Goal: Transaction & Acquisition: Purchase product/service

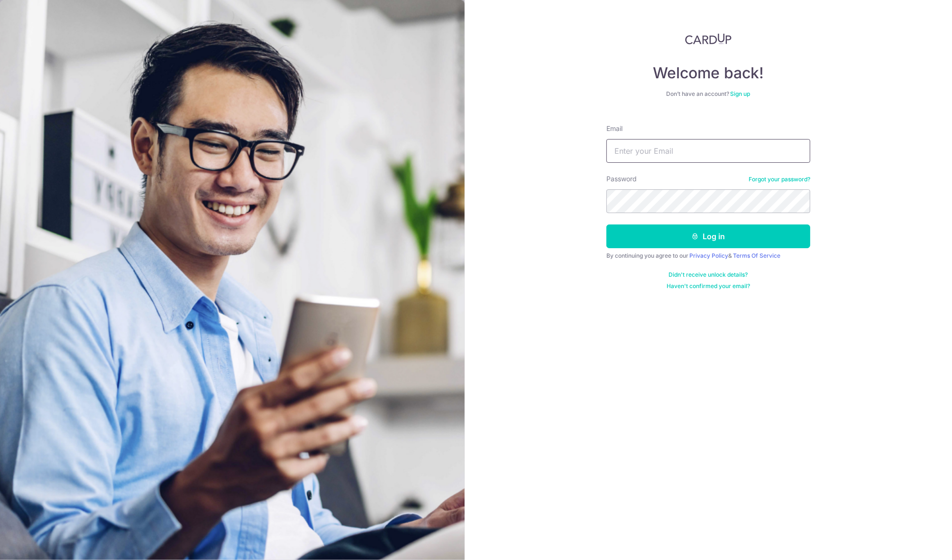
type input "whyteelin@gmail.com"
click at [709, 236] on button "Log in" at bounding box center [709, 236] width 204 height 24
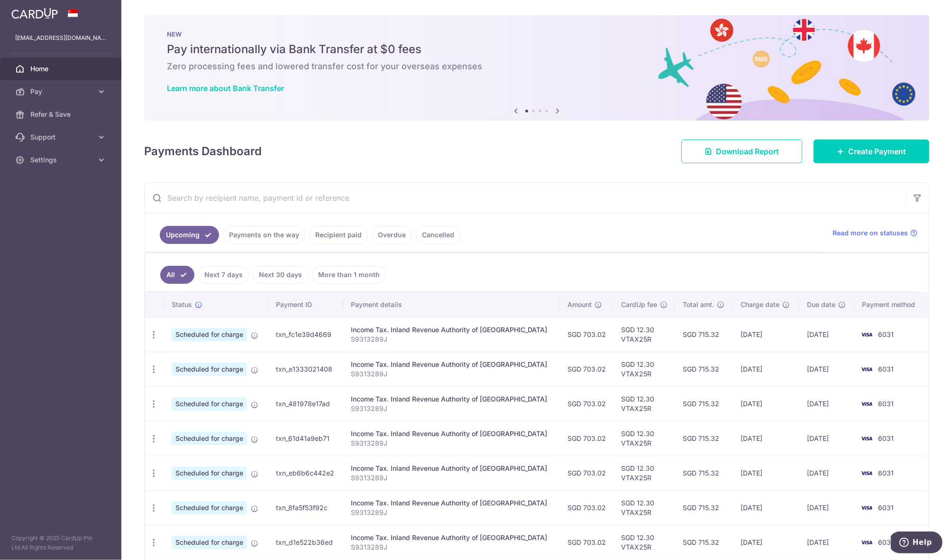
click at [249, 240] on link "Payments on the way" at bounding box center [264, 235] width 83 height 18
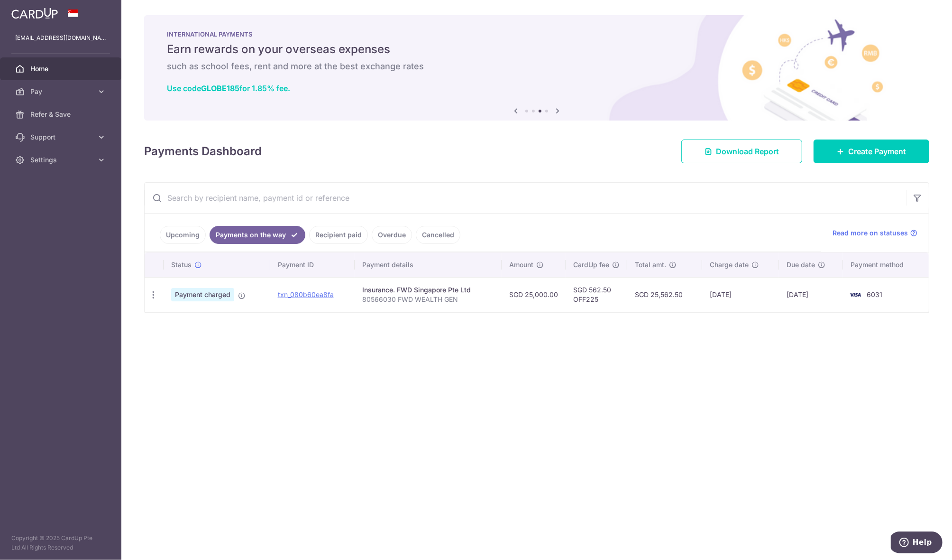
click at [415, 293] on div "Insurance. FWD Singapore Pte Ltd" at bounding box center [428, 289] width 132 height 9
click at [465, 299] on p "80566030 FWD WEALTH GEN" at bounding box center [428, 299] width 132 height 9
click at [236, 235] on link "Payments on the way" at bounding box center [258, 235] width 96 height 18
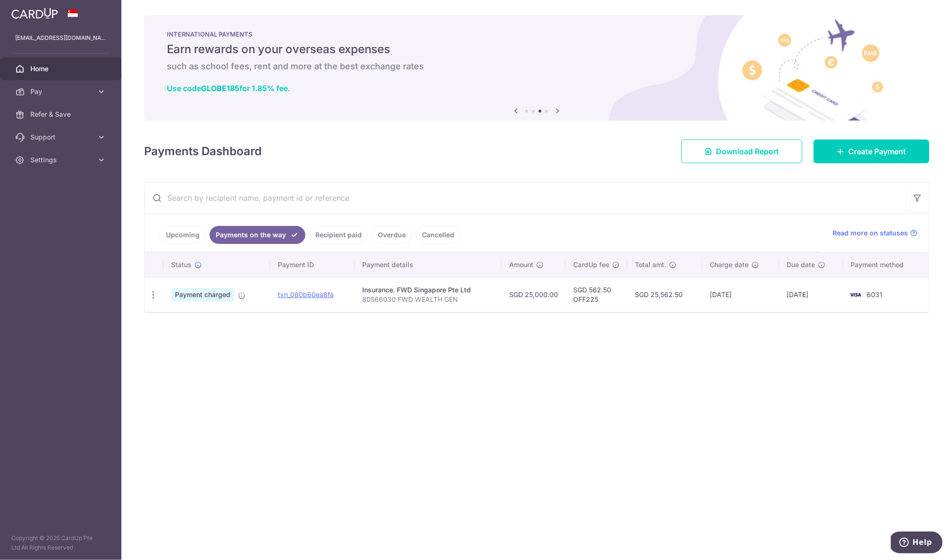
click at [322, 232] on link "Recipient paid" at bounding box center [338, 235] width 59 height 18
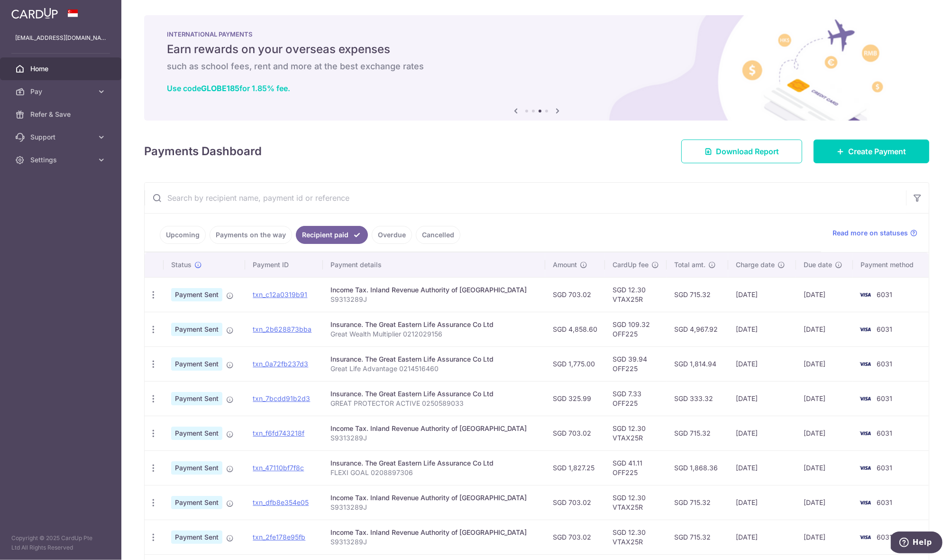
click at [379, 238] on link "Overdue" at bounding box center [392, 235] width 40 height 18
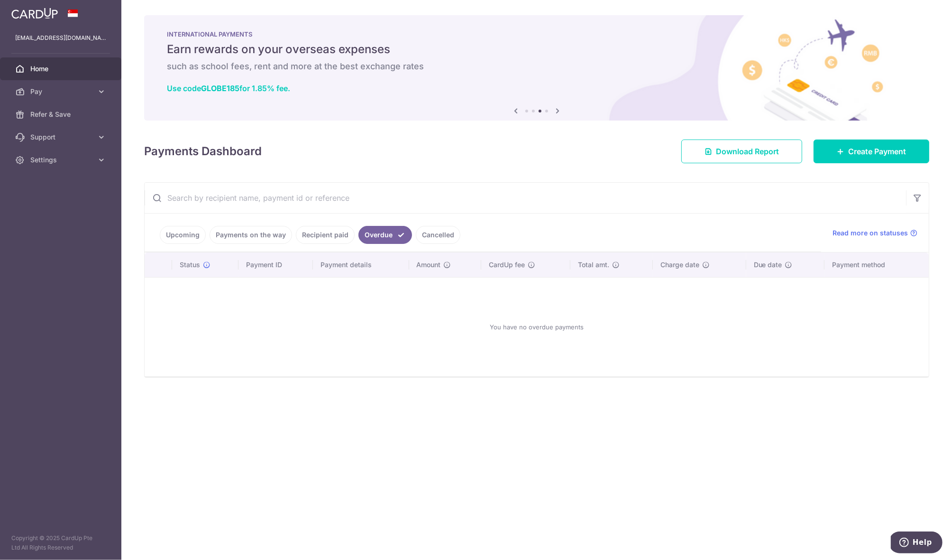
click at [207, 232] on li "Payments on the way" at bounding box center [249, 235] width 86 height 18
click at [173, 238] on link "Upcoming" at bounding box center [183, 235] width 46 height 18
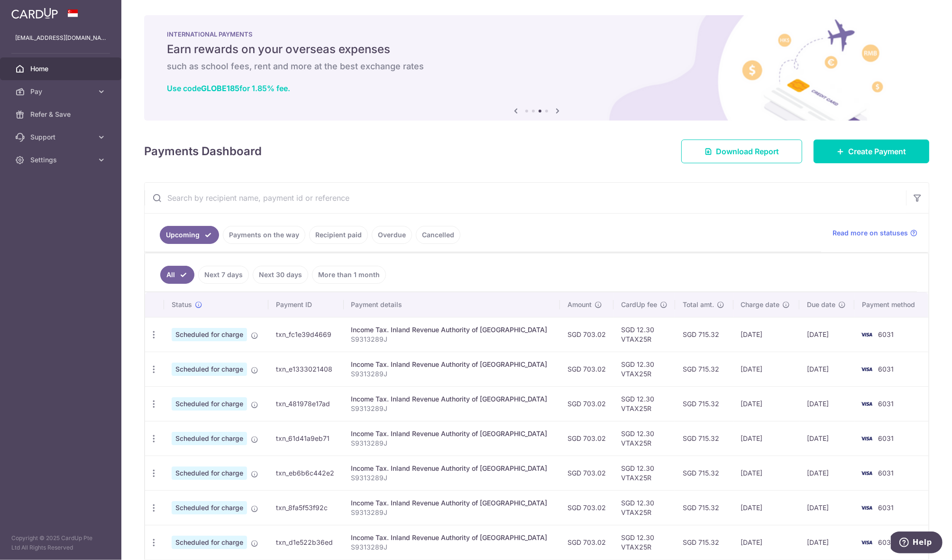
click at [340, 239] on link "Recipient paid" at bounding box center [338, 235] width 59 height 18
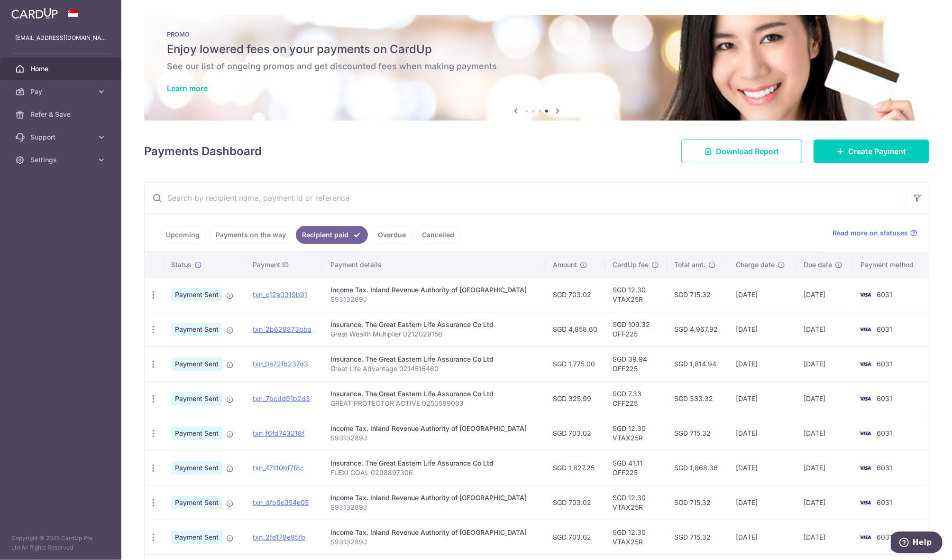
click at [584, 323] on td "SGD 4,858.60" at bounding box center [575, 329] width 60 height 35
click at [605, 312] on td "SGD 109.32 OFF225" at bounding box center [636, 329] width 62 height 35
click at [637, 301] on td "SGD 12.30 VTAX25R" at bounding box center [636, 294] width 62 height 35
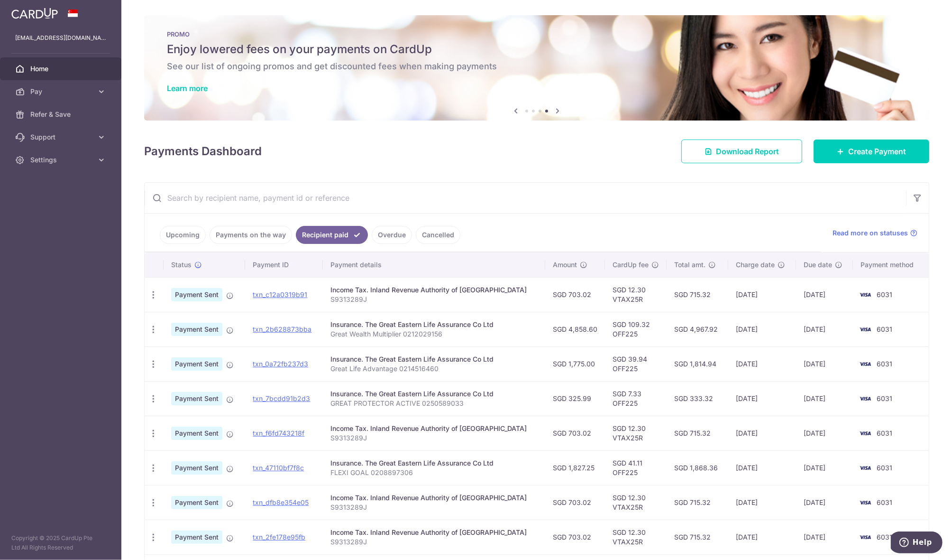
click at [637, 301] on td "SGD 12.30 VTAX25R" at bounding box center [636, 294] width 62 height 35
click at [694, 295] on td "SGD 715.32" at bounding box center [698, 294] width 62 height 35
click at [695, 295] on td "SGD 715.32" at bounding box center [698, 294] width 62 height 35
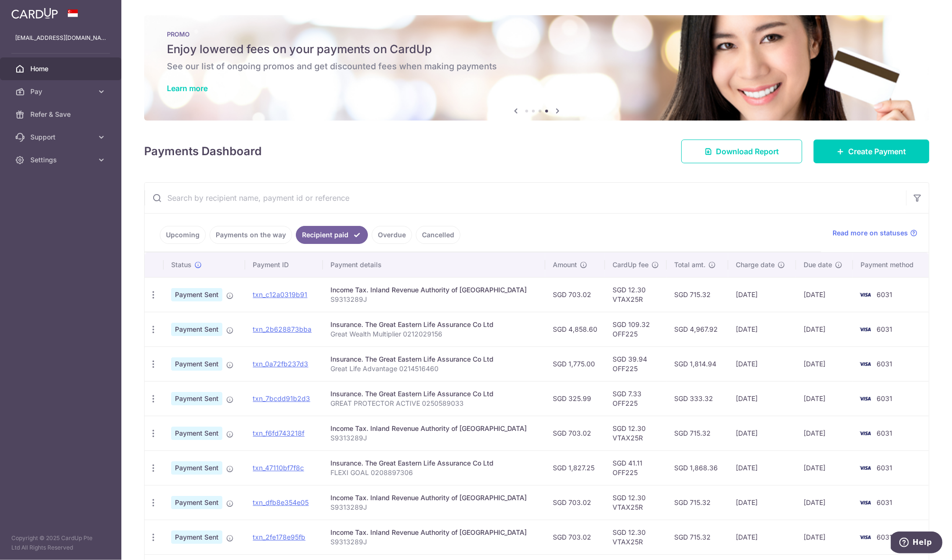
click at [695, 295] on td "SGD 715.32" at bounding box center [698, 294] width 62 height 35
click at [699, 295] on td "SGD 715.32" at bounding box center [698, 294] width 62 height 35
drag, startPoint x: 622, startPoint y: 346, endPoint x: 628, endPoint y: 289, distance: 57.2
click at [628, 289] on tbody "PDF Receipt Payment Sent txn_c12a0319b91 Income Tax. Inland Revenue Authority o…" at bounding box center [537, 450] width 784 height 346
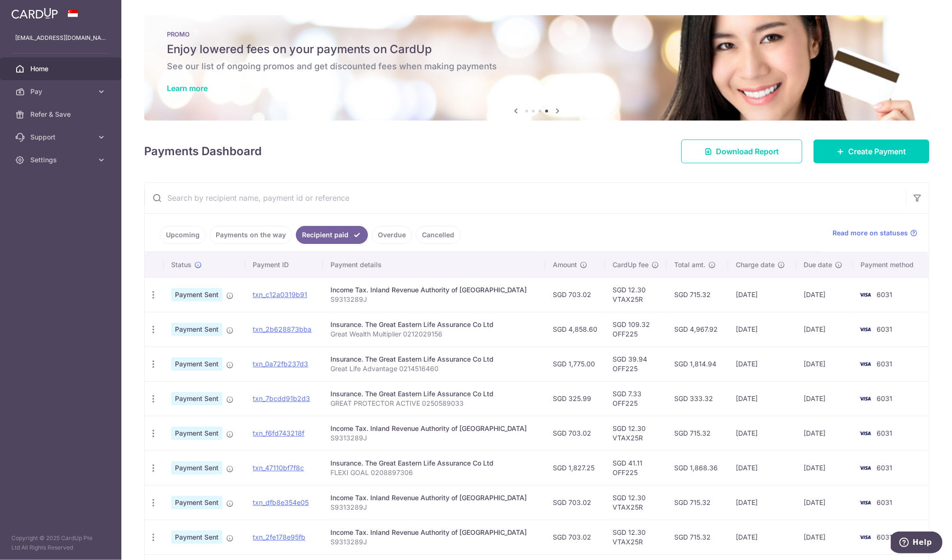
click at [628, 289] on td "SGD 12.30 VTAX25R" at bounding box center [636, 294] width 62 height 35
drag, startPoint x: 628, startPoint y: 289, endPoint x: 643, endPoint y: 387, distance: 99.3
click at [643, 387] on tbody "PDF Receipt Payment Sent txn_c12a0319b91 Income Tax. Inland Revenue Authority o…" at bounding box center [537, 450] width 784 height 346
click at [643, 387] on td "SGD 7.33 OFF225" at bounding box center [636, 398] width 62 height 35
drag, startPoint x: 650, startPoint y: 399, endPoint x: 656, endPoint y: 296, distance: 103.1
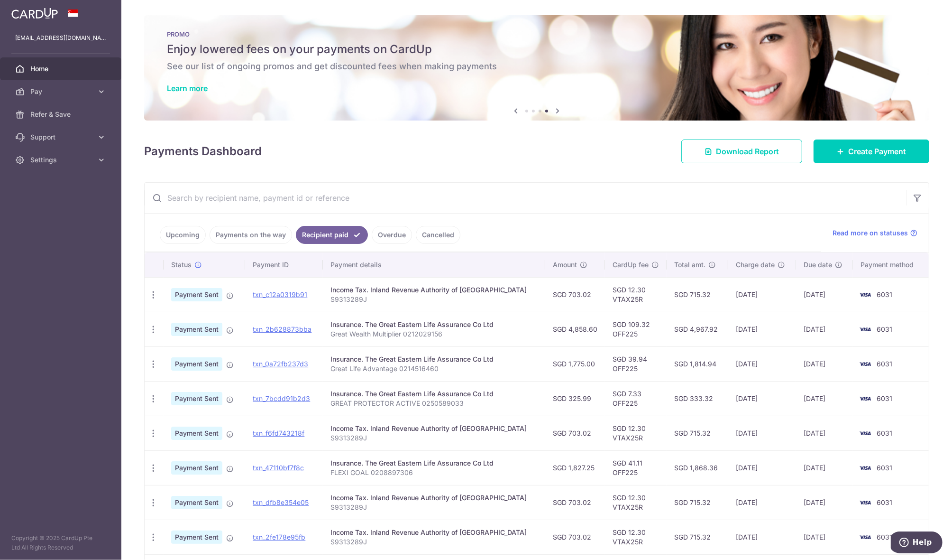
click at [656, 296] on tbody "PDF Receipt Payment Sent txn_c12a0319b91 Income Tax. Inland Revenue Authority o…" at bounding box center [537, 450] width 784 height 346
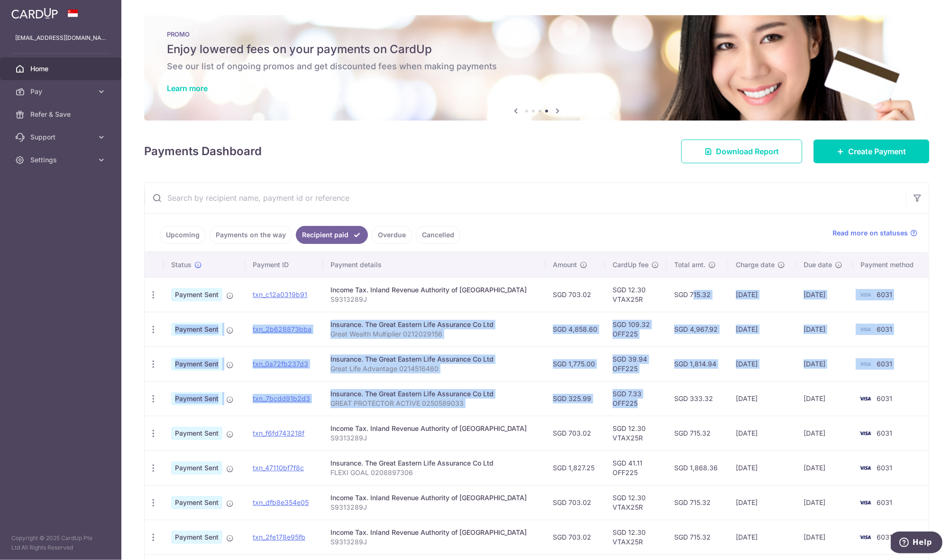
click at [667, 296] on td "SGD 715.32" at bounding box center [698, 294] width 62 height 35
drag, startPoint x: 656, startPoint y: 296, endPoint x: 673, endPoint y: 413, distance: 117.9
click at [673, 410] on tbody "PDF Receipt Payment Sent txn_c12a0319b91 Income Tax. Inland Revenue Authority o…" at bounding box center [537, 450] width 784 height 346
click at [673, 413] on td "SGD 333.32" at bounding box center [698, 398] width 62 height 35
drag, startPoint x: 678, startPoint y: 375, endPoint x: 669, endPoint y: 295, distance: 79.7
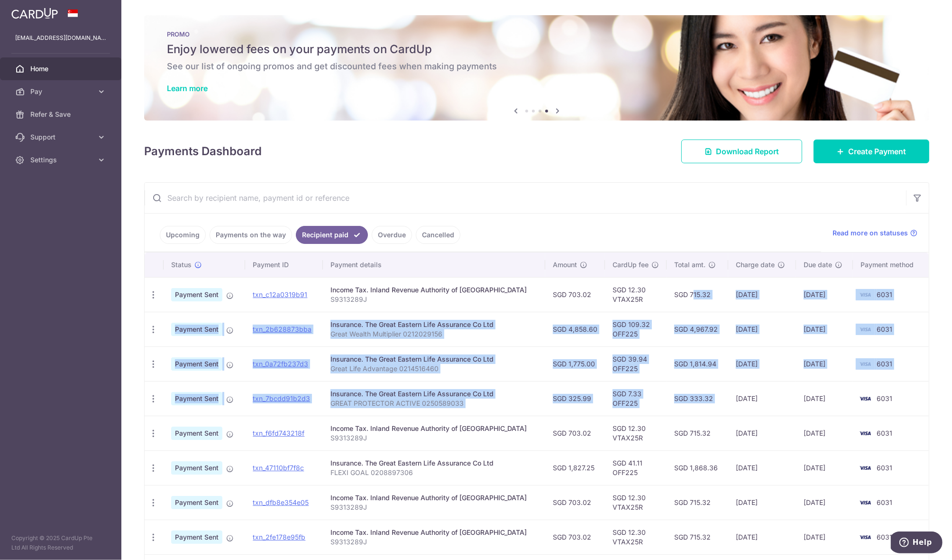
click at [671, 302] on tbody "PDF Receipt Payment Sent txn_c12a0319b91 Income Tax. Inland Revenue Authority o…" at bounding box center [537, 450] width 784 height 346
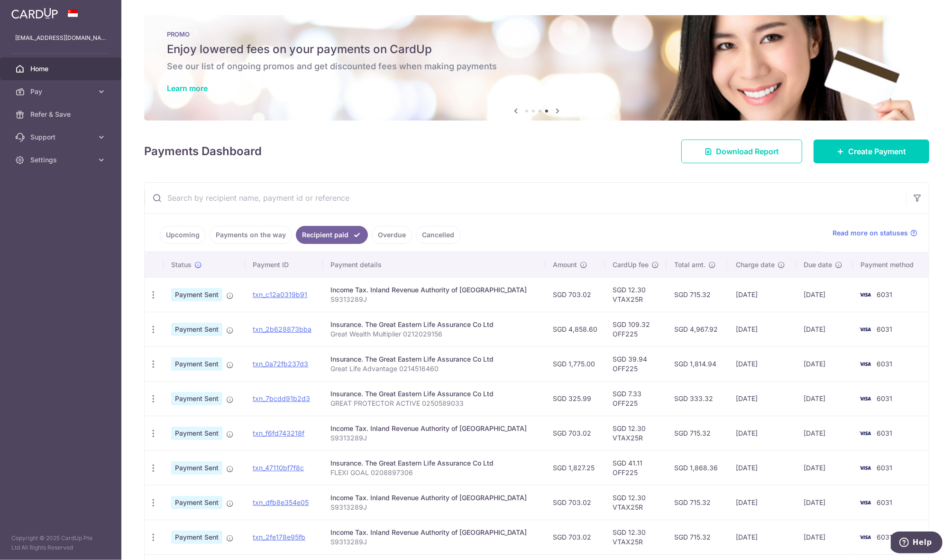
click at [669, 295] on td "SGD 715.32" at bounding box center [698, 294] width 62 height 35
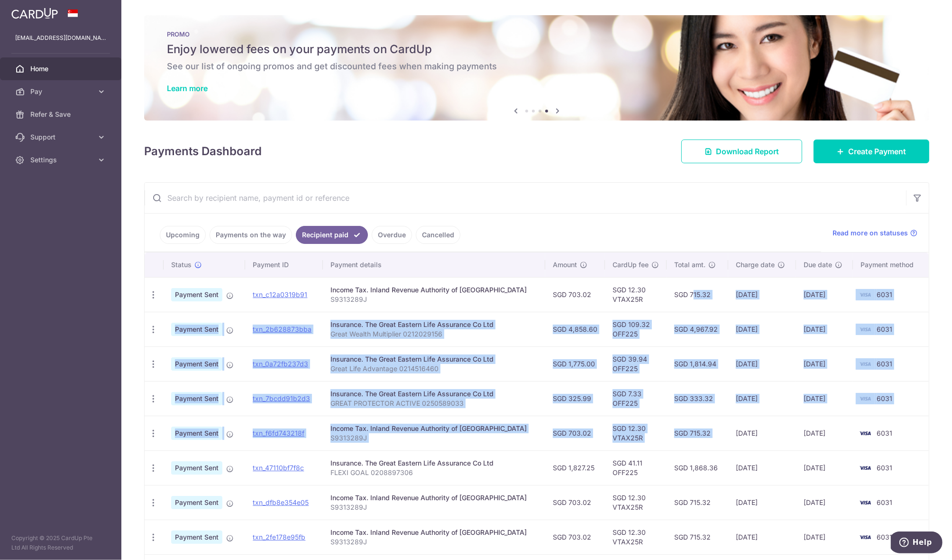
drag, startPoint x: 669, startPoint y: 295, endPoint x: 671, endPoint y: 454, distance: 158.4
click at [671, 453] on tbody "PDF Receipt Payment Sent txn_c12a0319b91 Income Tax. Inland Revenue Authority o…" at bounding box center [537, 450] width 784 height 346
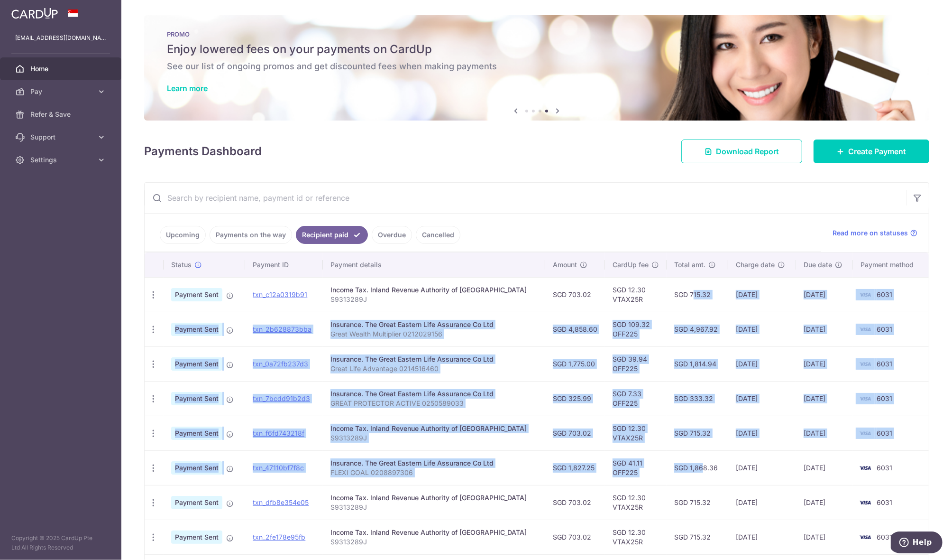
click at [671, 454] on td "SGD 1,868.36" at bounding box center [698, 467] width 62 height 35
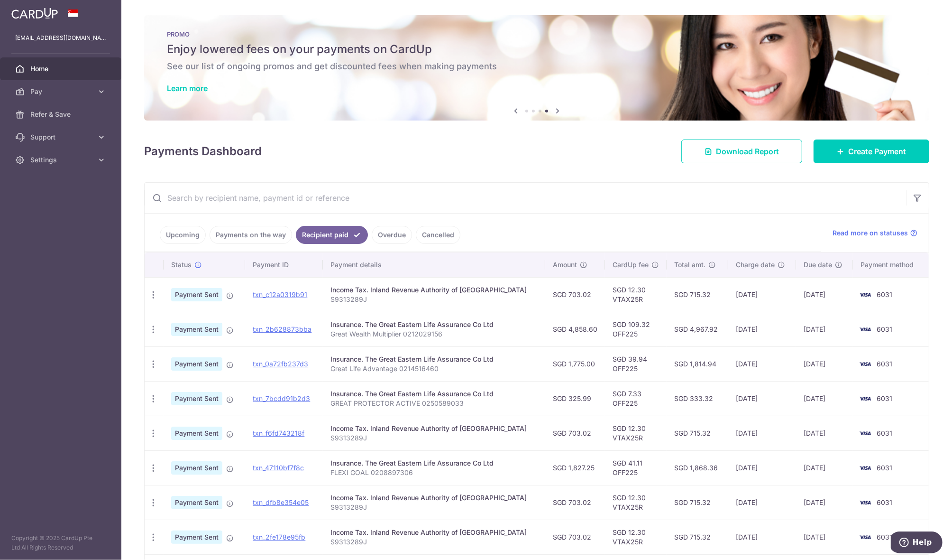
click at [53, 69] on span "Home" at bounding box center [61, 68] width 63 height 9
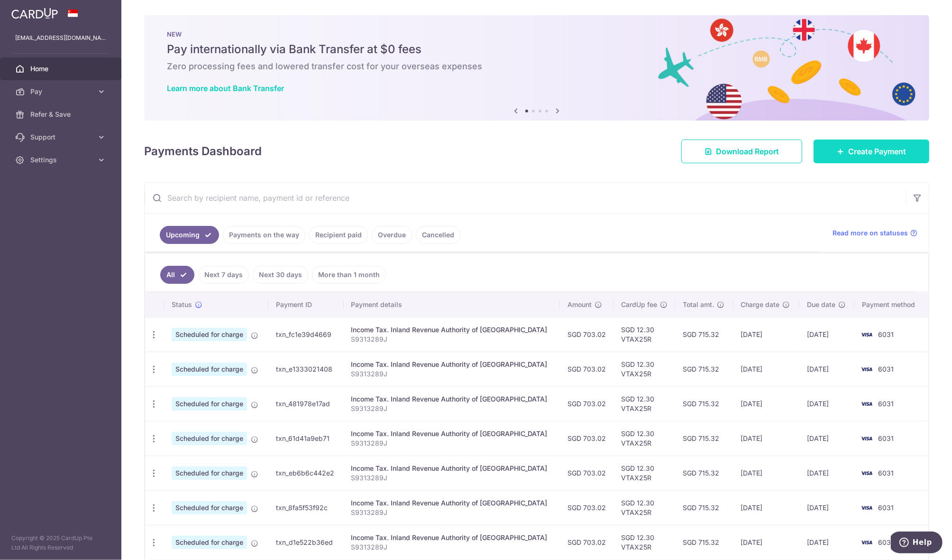
click at [912, 148] on link "Create Payment" at bounding box center [872, 151] width 116 height 24
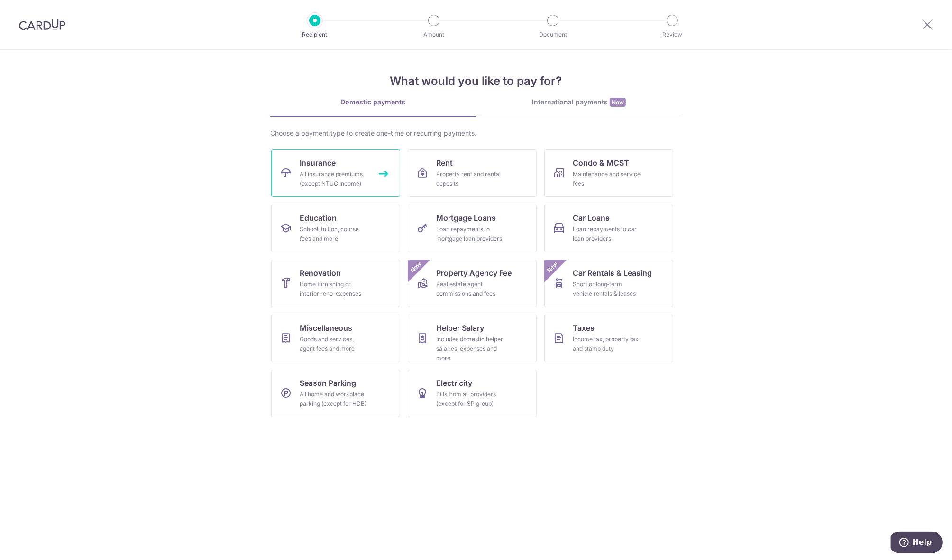
click at [351, 176] on div "All insurance premiums (except NTUC Income)" at bounding box center [334, 178] width 68 height 19
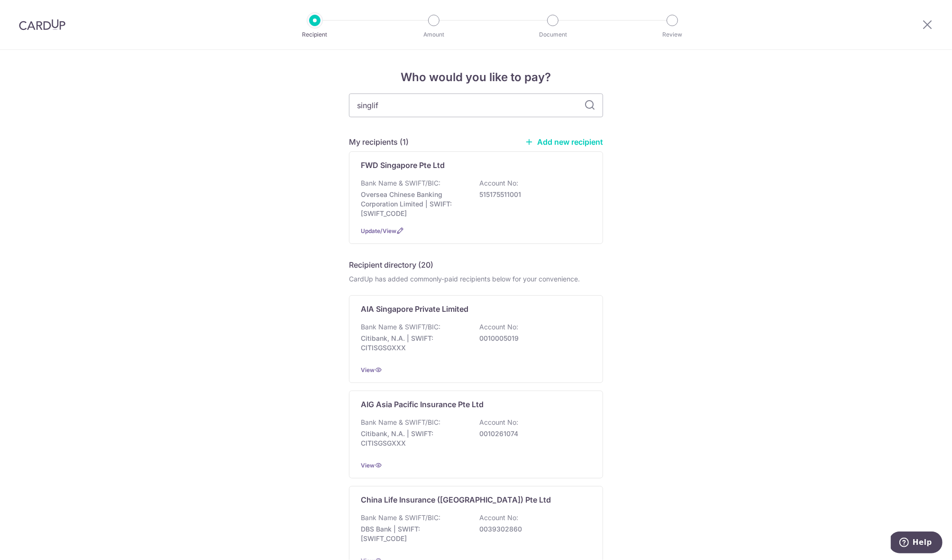
type input "singlife"
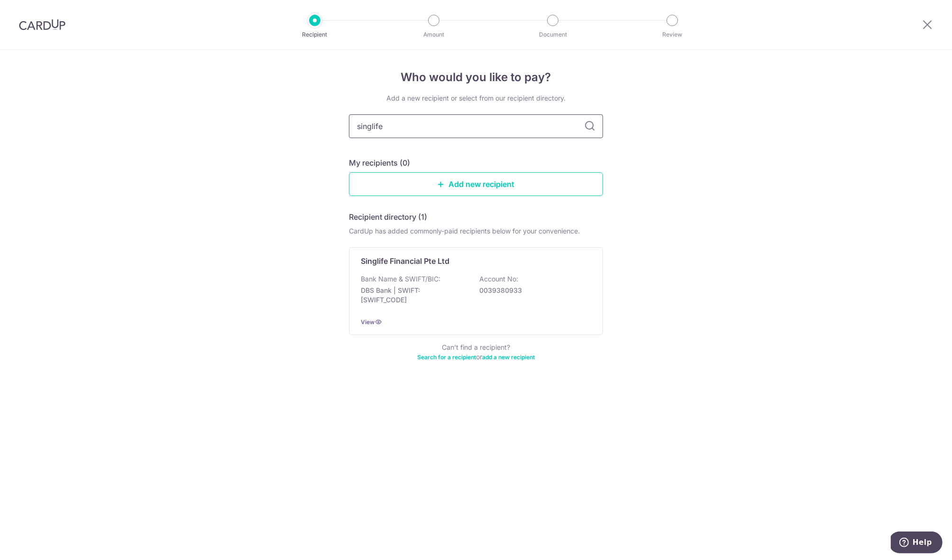
drag, startPoint x: 486, startPoint y: 119, endPoint x: 544, endPoint y: 121, distance: 57.9
click at [544, 121] on input "singlife" at bounding box center [476, 126] width 254 height 24
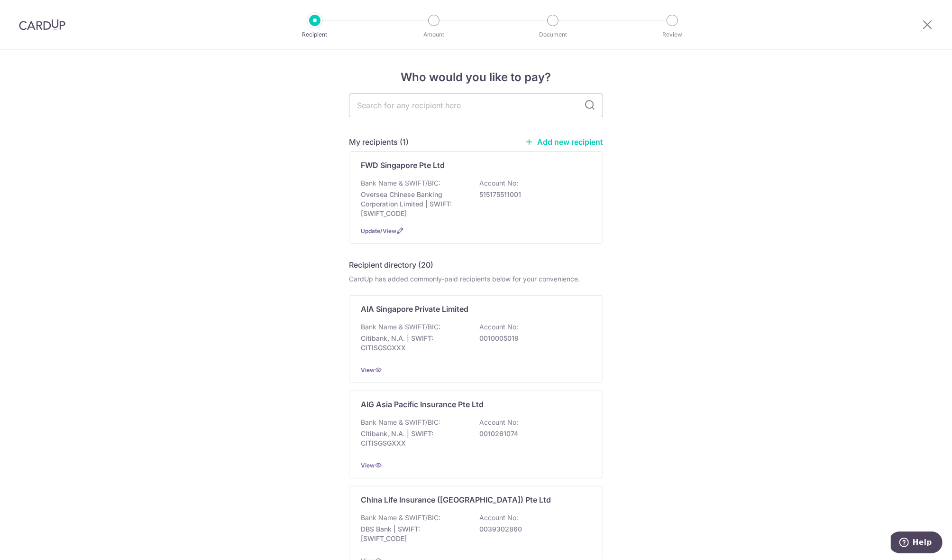
type input "f"
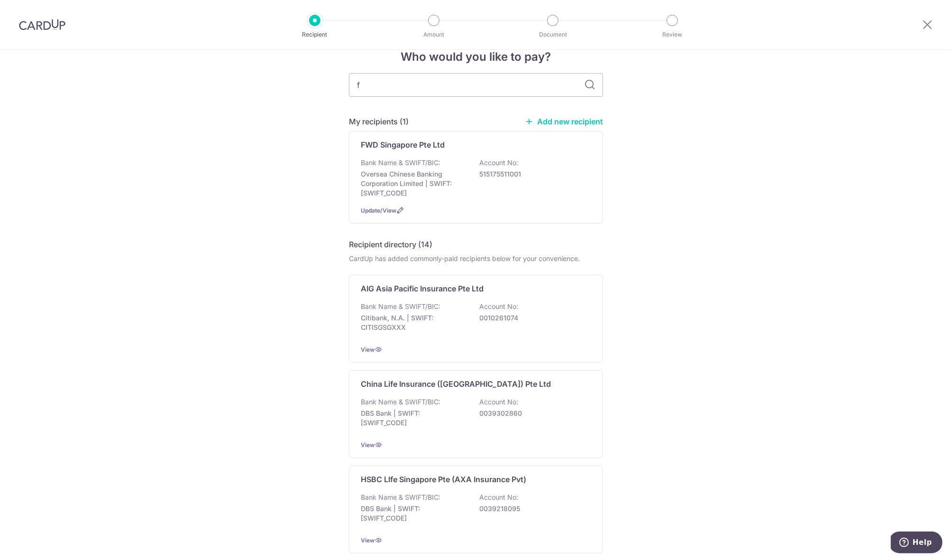
scroll to position [42, 0]
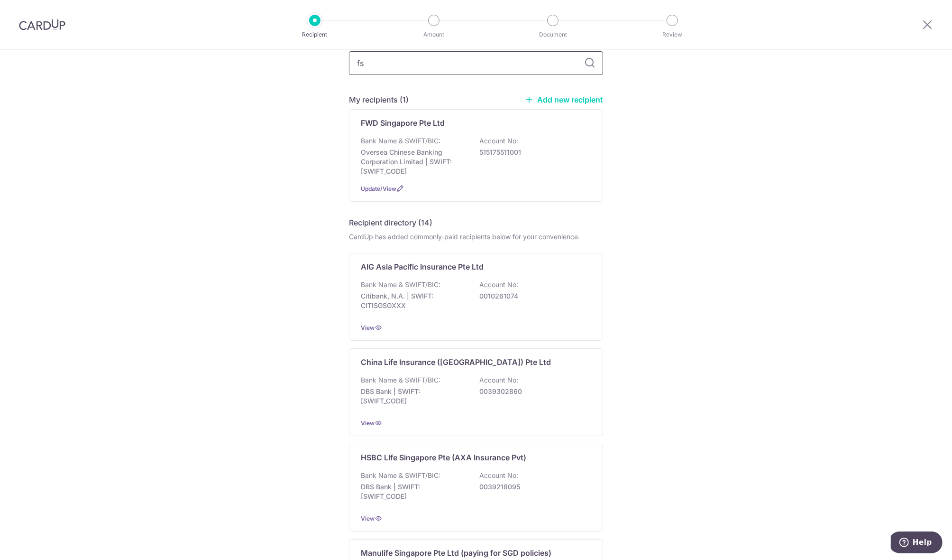
type input "f"
type input "singlife"
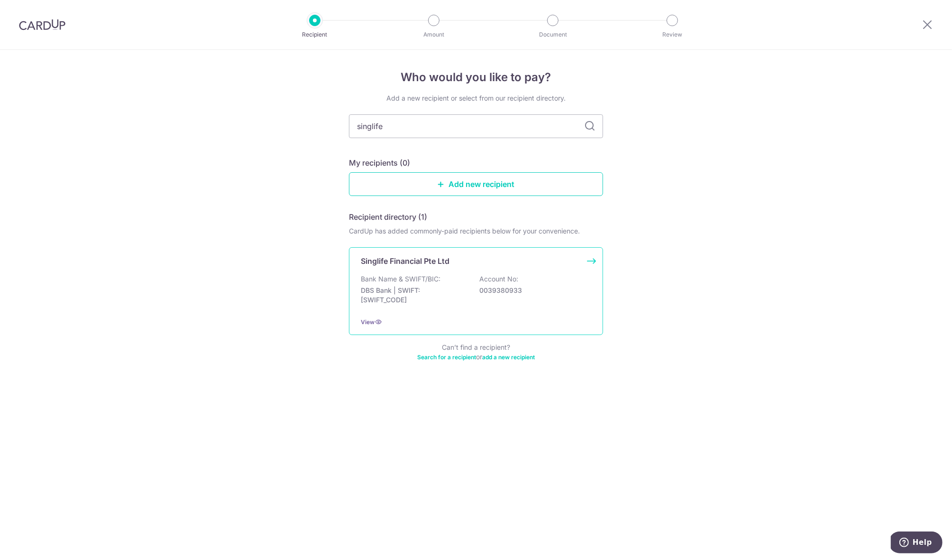
click at [447, 277] on div "Bank Name & SWIFT/BIC: DBS Bank | SWIFT: DBSSSGSGXXX Account No: 0039380933" at bounding box center [476, 291] width 231 height 35
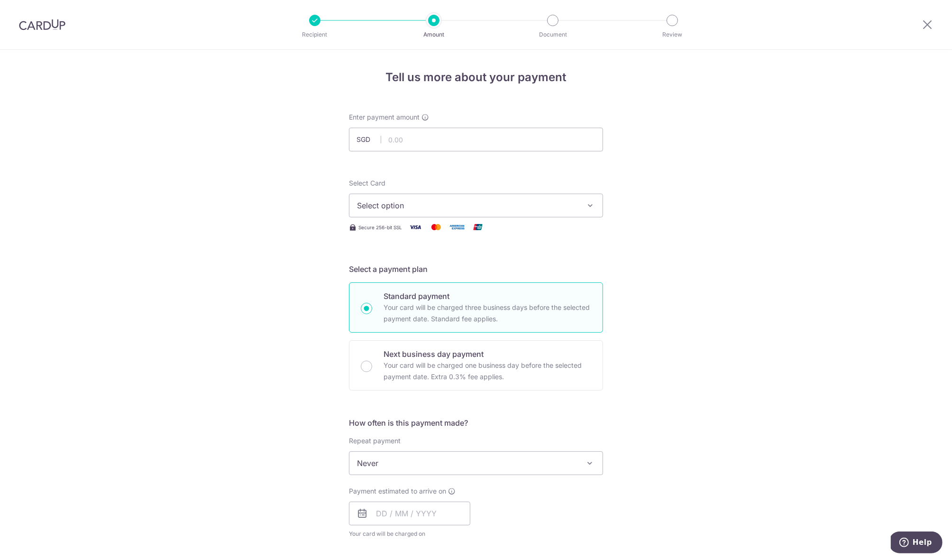
scroll to position [30, 0]
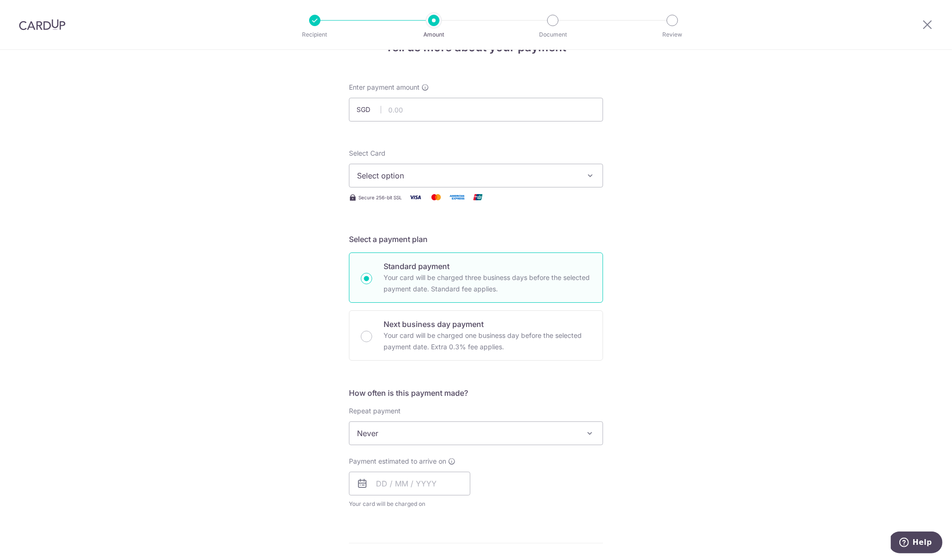
click at [412, 165] on button "Select option" at bounding box center [476, 176] width 254 height 24
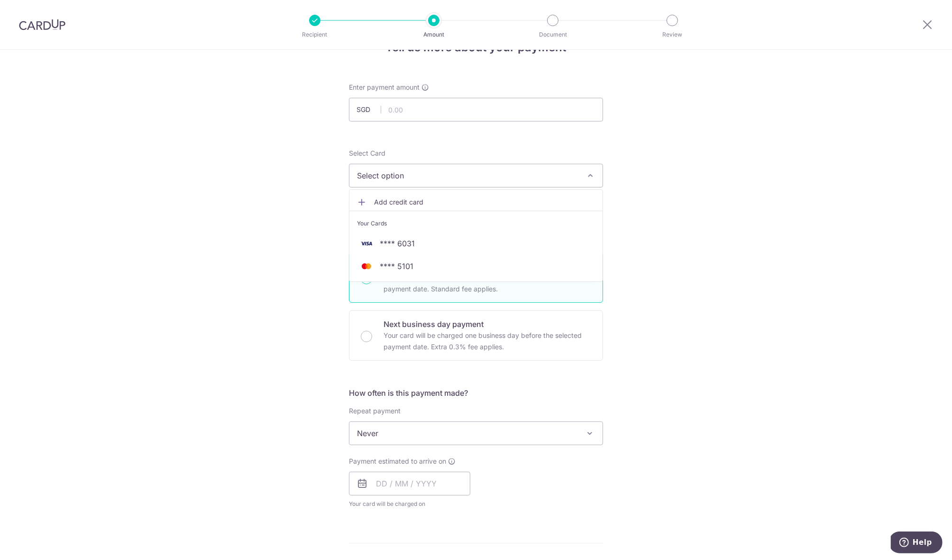
click at [411, 168] on button "Select option" at bounding box center [476, 176] width 254 height 24
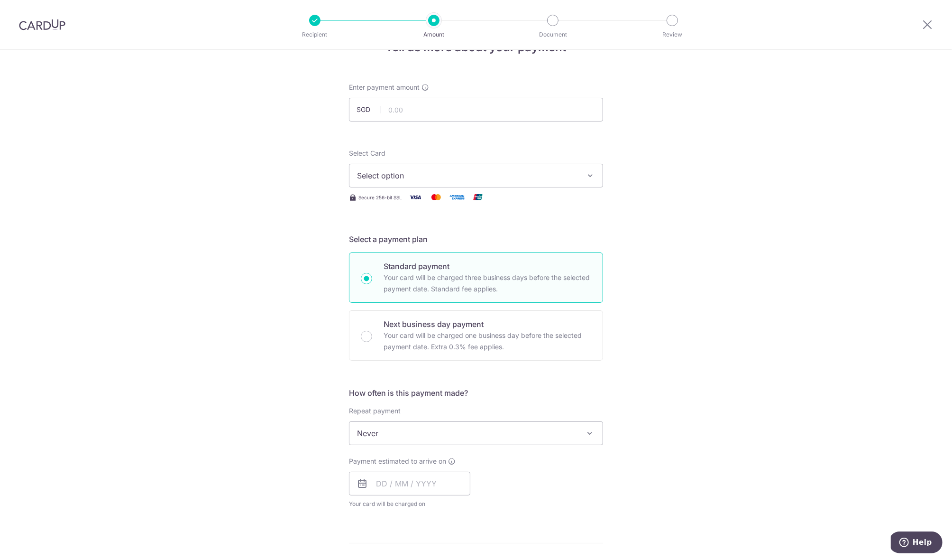
click at [411, 168] on button "Select option" at bounding box center [476, 176] width 254 height 24
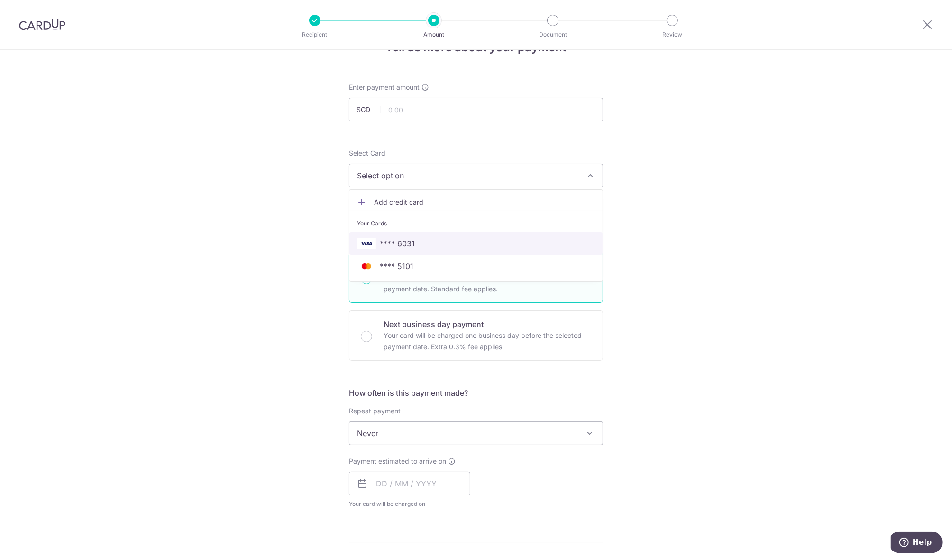
click at [418, 235] on link "**** 6031" at bounding box center [476, 243] width 253 height 23
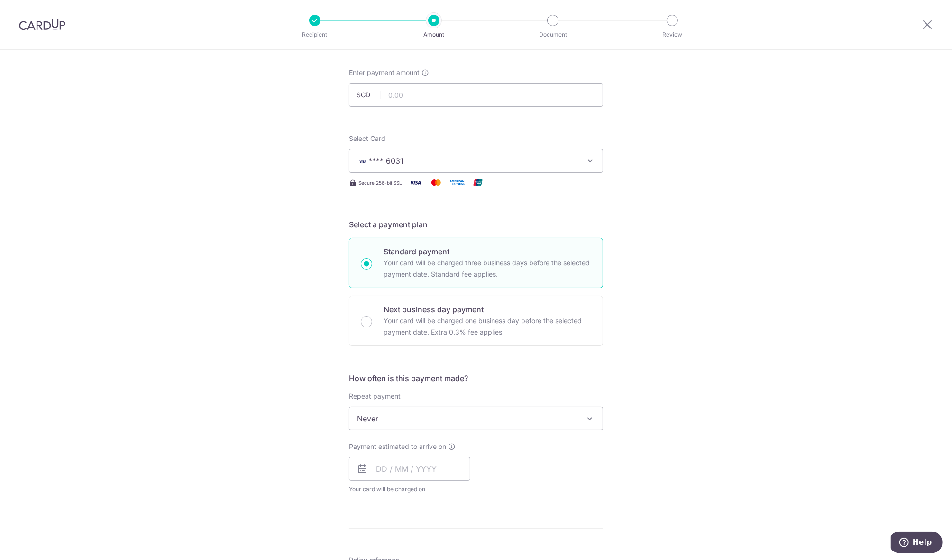
scroll to position [58, 0]
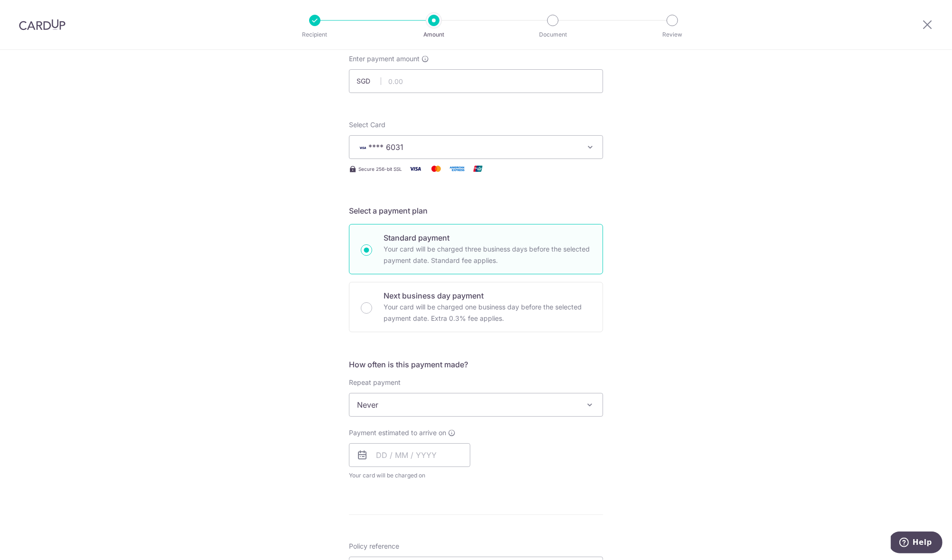
click at [555, 403] on span "Never" at bounding box center [476, 404] width 253 height 23
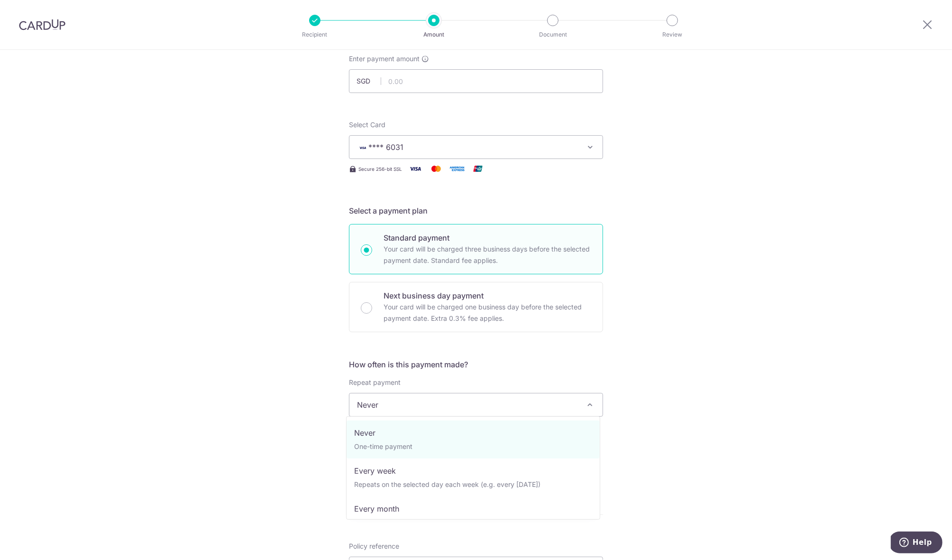
click at [690, 375] on div "Tell us more about your payment Enter payment amount SGD Select Card **** 6031 …" at bounding box center [476, 420] width 952 height 858
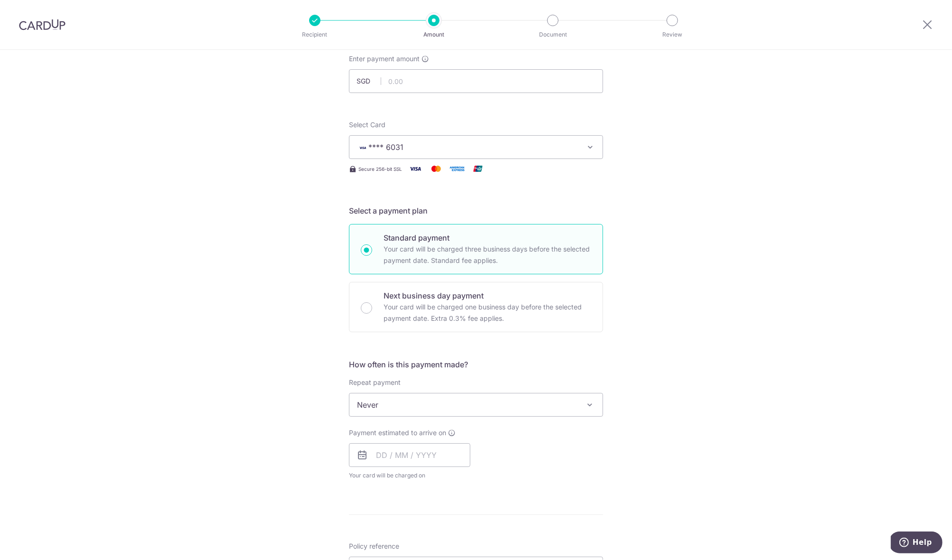
scroll to position [238, 0]
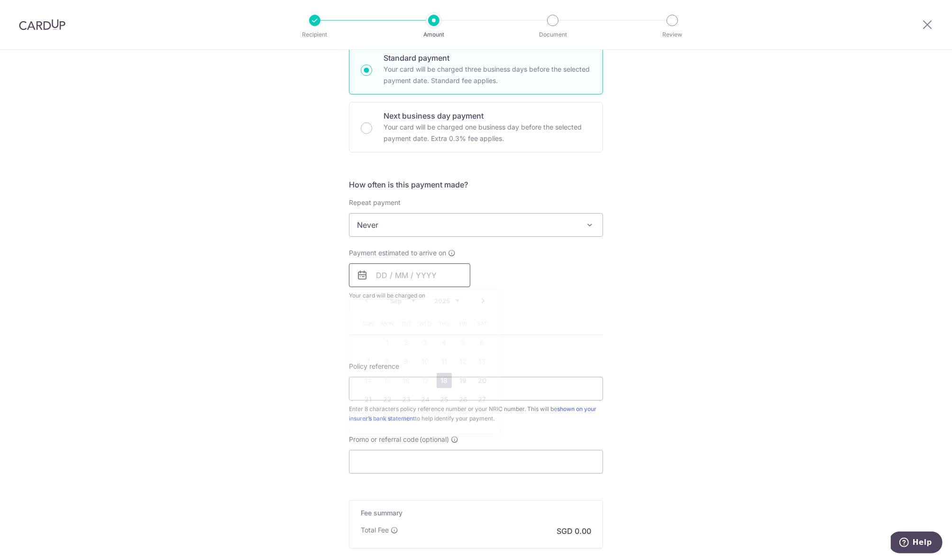
click at [372, 280] on input "text" at bounding box center [409, 275] width 121 height 24
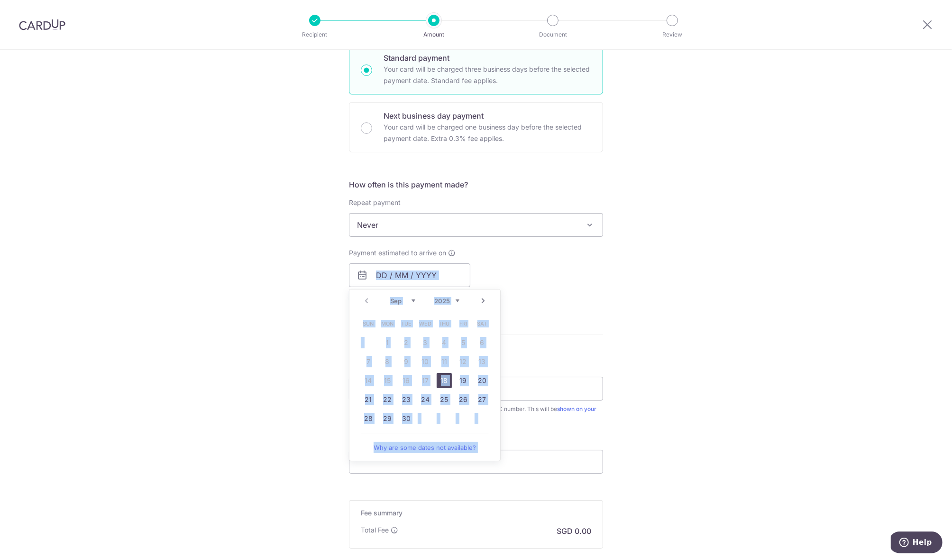
click at [717, 286] on div "Tell us more about your payment Enter payment amount SGD Select Card **** 6031 …" at bounding box center [476, 241] width 952 height 858
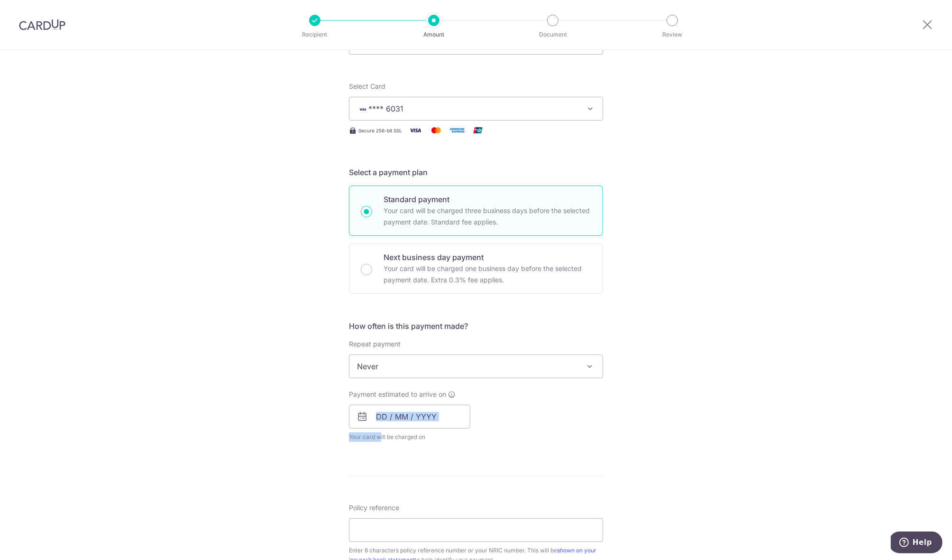
scroll to position [0, 0]
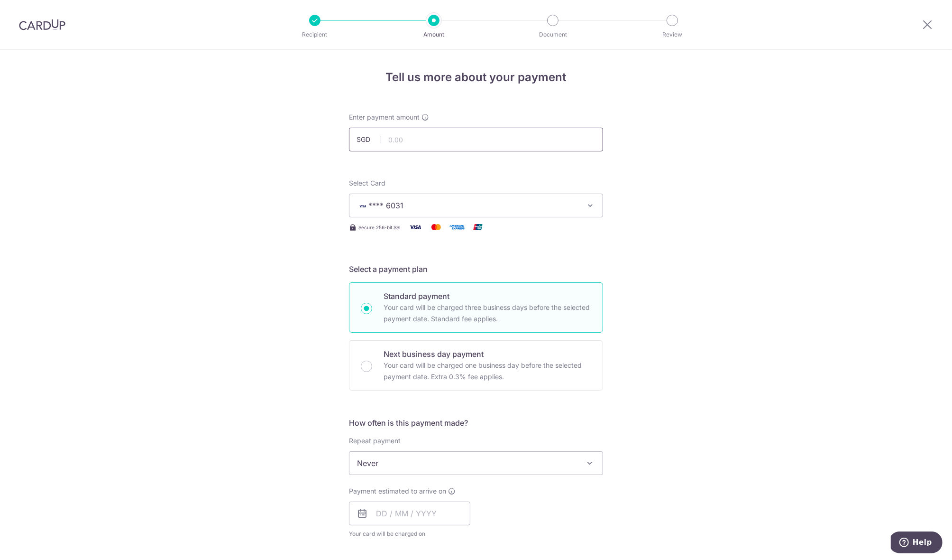
click at [516, 132] on input "text" at bounding box center [476, 140] width 254 height 24
type input "10,000.00"
click at [391, 512] on input "text" at bounding box center [409, 513] width 121 height 24
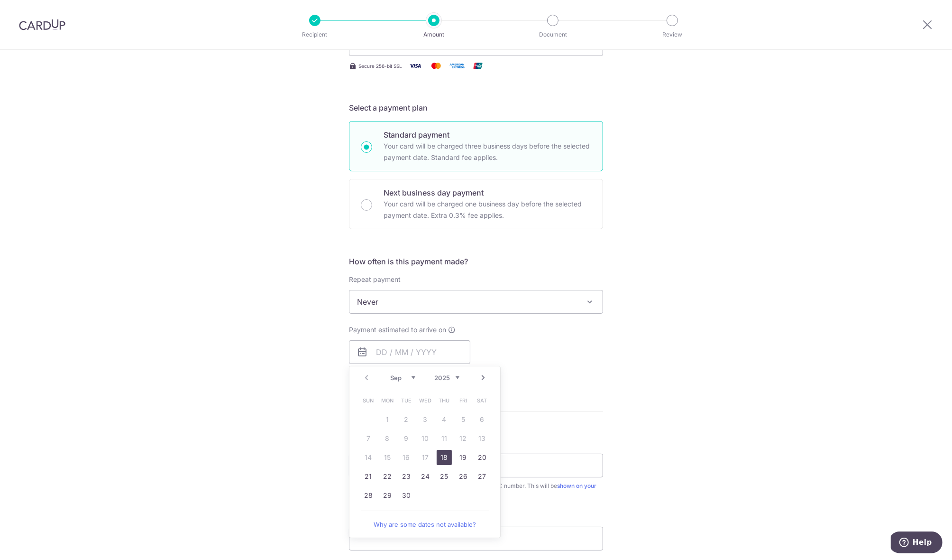
click at [438, 454] on link "18" at bounding box center [444, 457] width 15 height 15
type input "[DATE]"
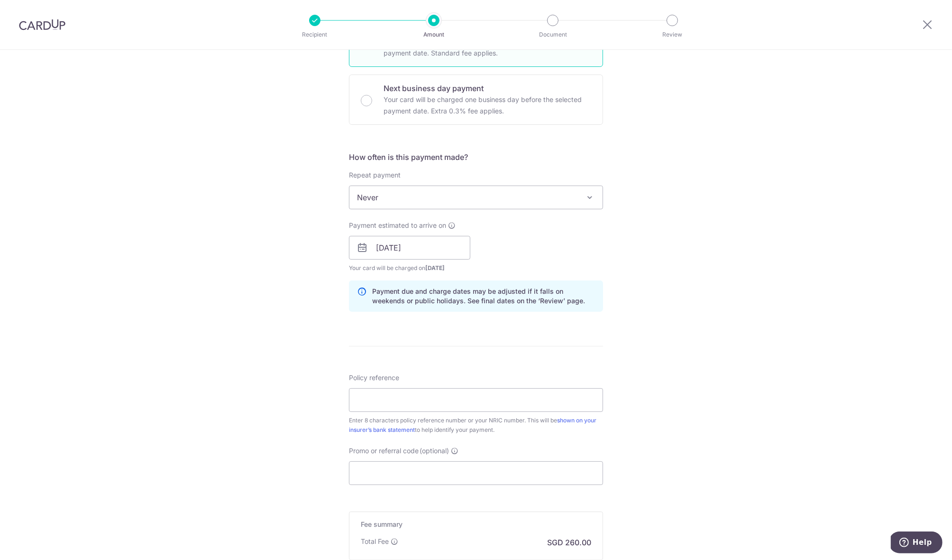
scroll to position [289, 0]
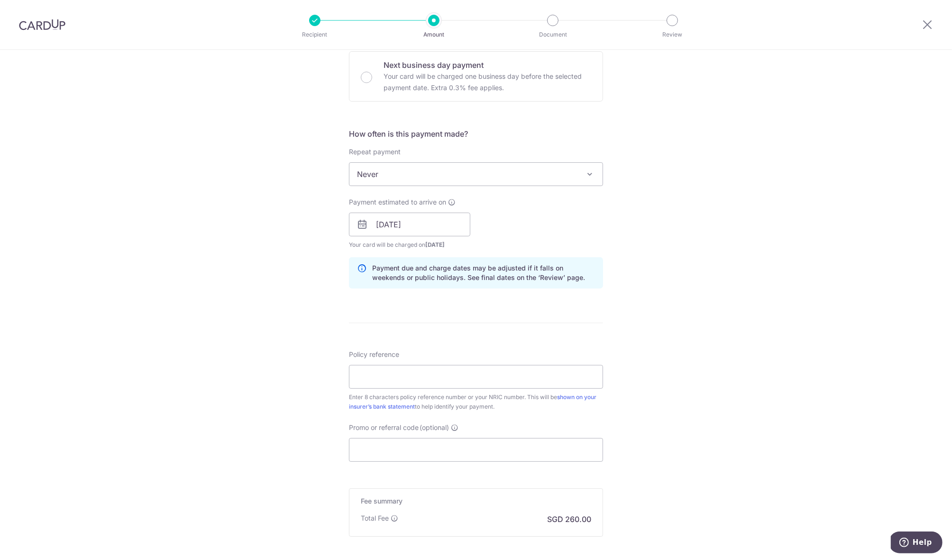
click at [538, 394] on div "Enter 8 characters policy reference number or your NRIC number. This will be sh…" at bounding box center [476, 401] width 254 height 19
click at [543, 374] on input "Policy reference" at bounding box center [476, 377] width 254 height 24
type input "123"
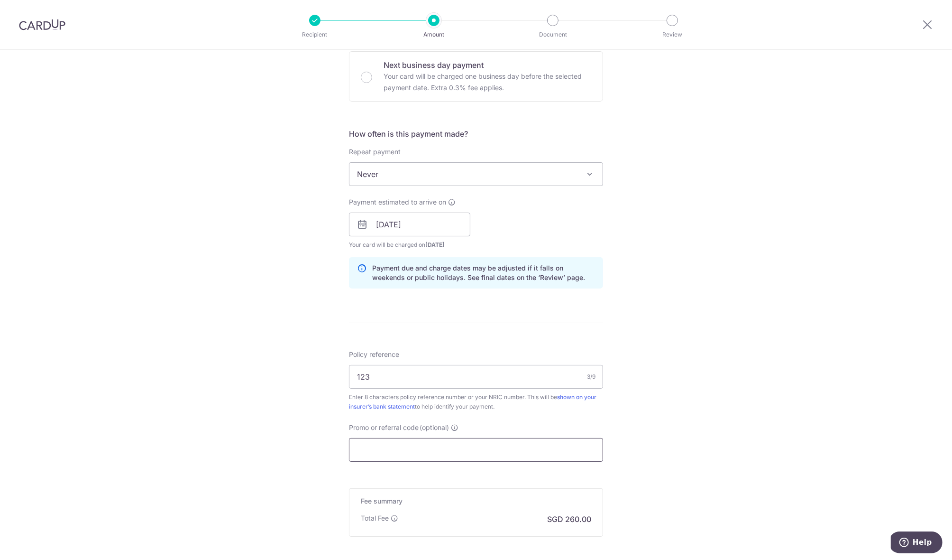
click at [526, 459] on input "Promo or referral code (optional)" at bounding box center [476, 450] width 254 height 24
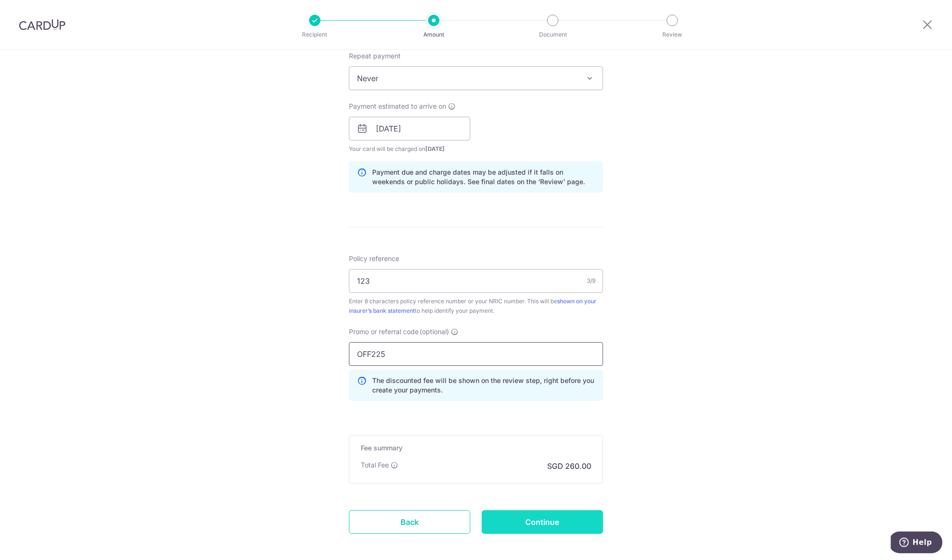
scroll to position [378, 0]
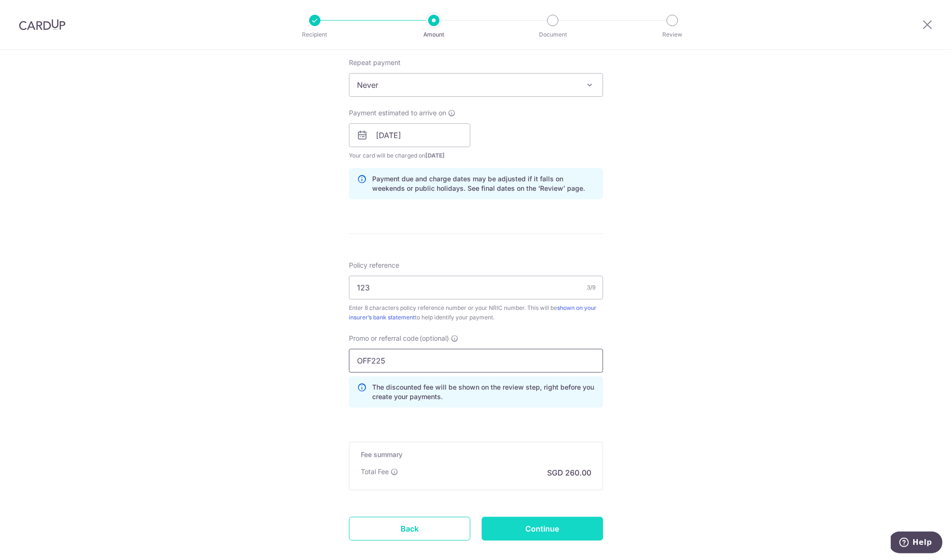
type input "OFF225"
click at [574, 533] on input "Continue" at bounding box center [542, 529] width 121 height 24
type input "Create Schedule"
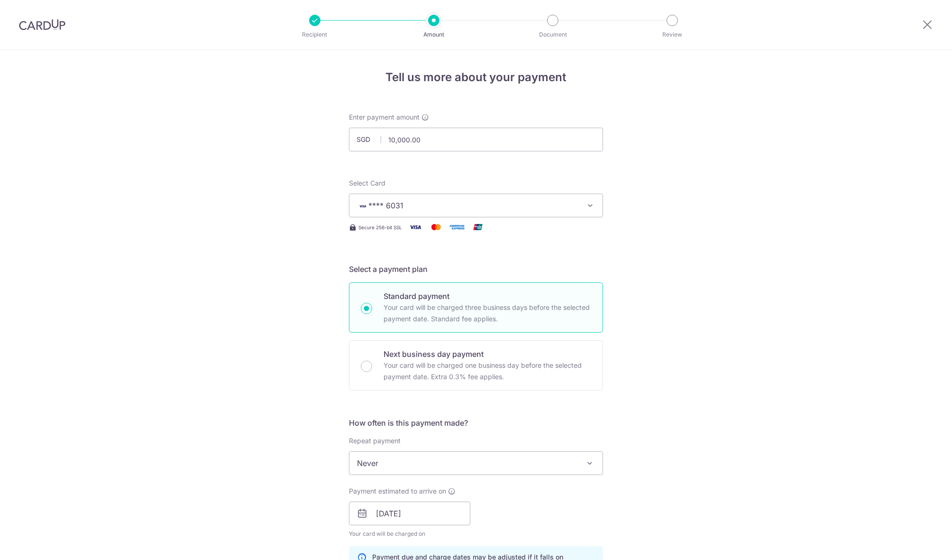
scroll to position [451, 0]
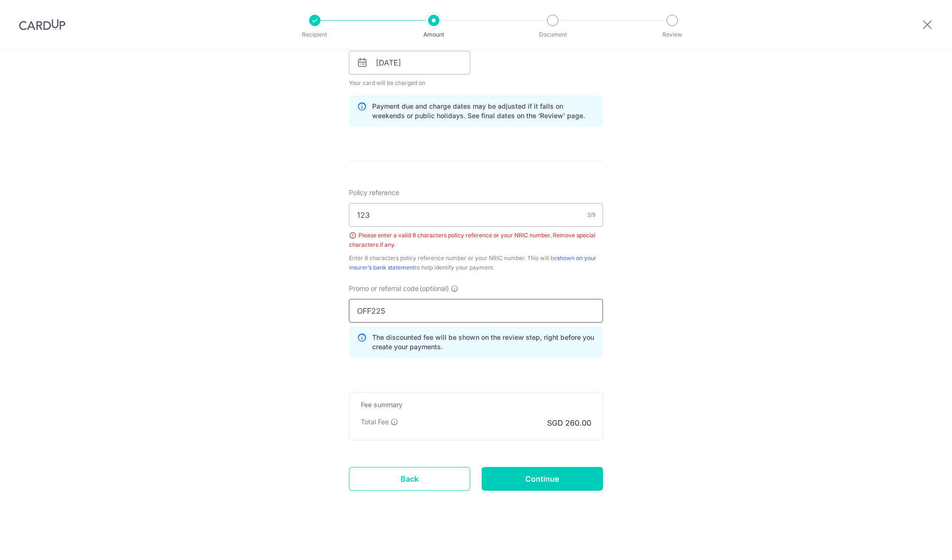
click at [369, 307] on input "OFF225" at bounding box center [476, 311] width 254 height 24
type input "\"
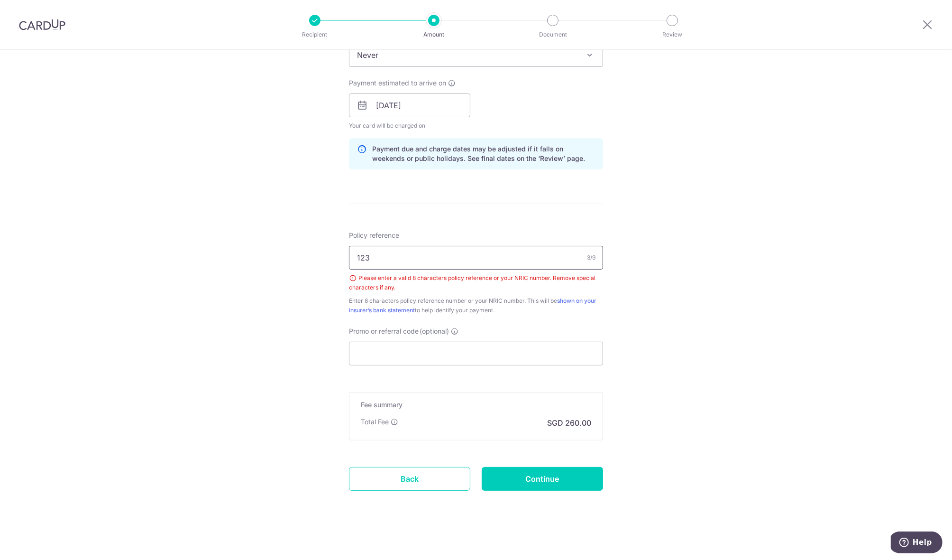
click at [439, 258] on input "123" at bounding box center [476, 258] width 254 height 24
type input "1"
type input "S"
type input "12345678"
click at [459, 352] on input "Promo or referral code (optional)" at bounding box center [476, 353] width 254 height 24
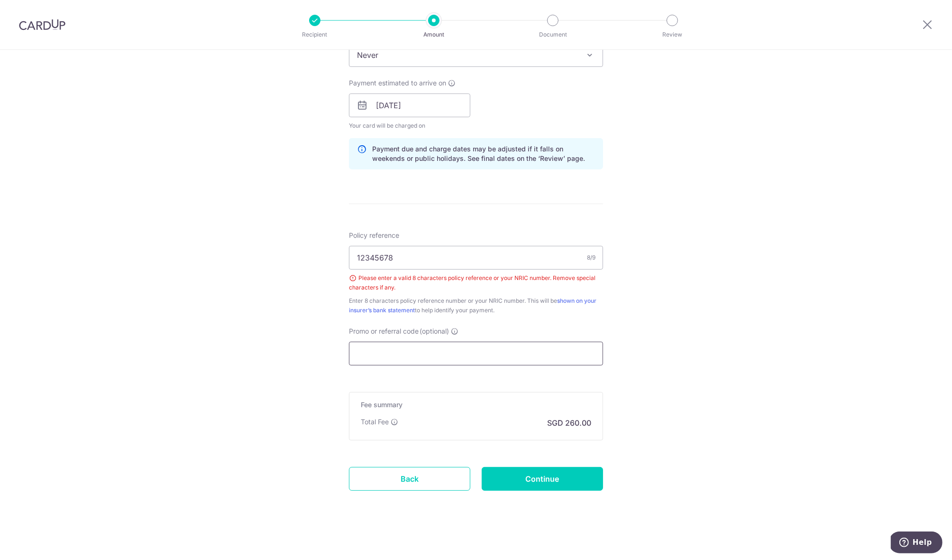
click at [459, 352] on input "Promo or referral code (optional)" at bounding box center [476, 353] width 254 height 24
click at [526, 458] on form "Enter payment amount SGD 10,000.00 10000.00 Select Card **** 6031 Add credit ca…" at bounding box center [476, 111] width 254 height 812
click at [530, 471] on input "Continue" at bounding box center [542, 479] width 121 height 24
type input "Create Schedule"
click at [541, 254] on input "12345678" at bounding box center [476, 258] width 254 height 24
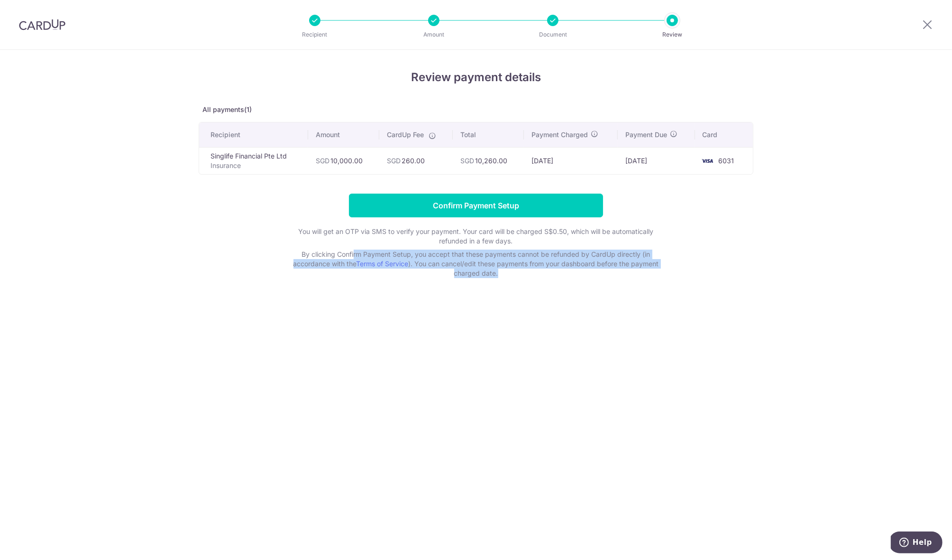
click at [746, 265] on form "Confirm Payment Setup You will get an OTP via SMS to verify your payment. Your …" at bounding box center [476, 236] width 555 height 84
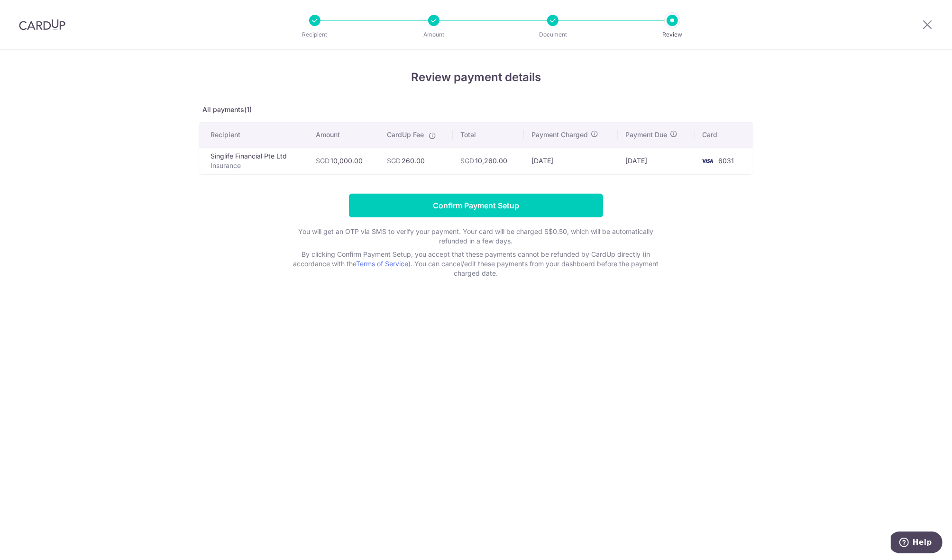
click at [763, 191] on div "Review payment details All payments(1) Recipient Amount CardUp Fee Total Paymen…" at bounding box center [476, 305] width 952 height 510
click at [925, 27] on icon at bounding box center [927, 24] width 11 height 12
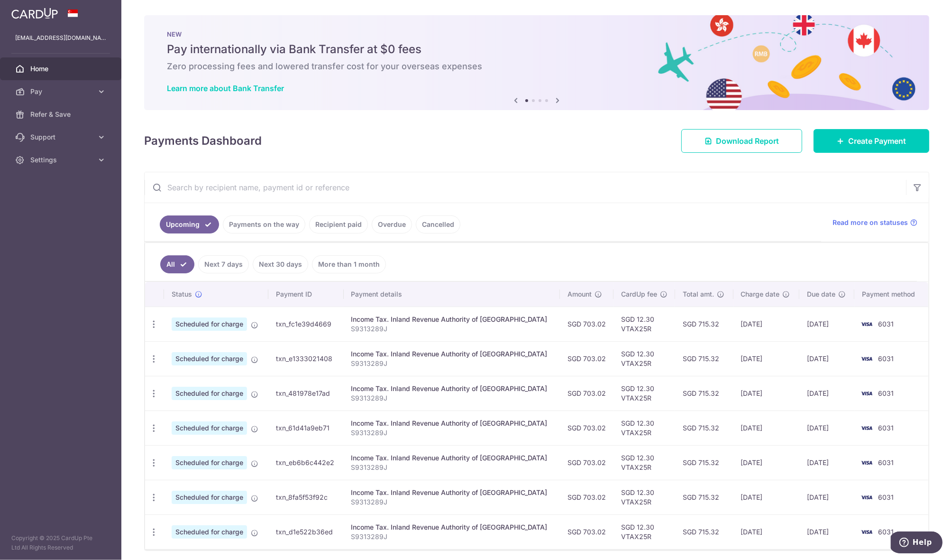
click at [259, 224] on link "Payments on the way" at bounding box center [264, 224] width 83 height 18
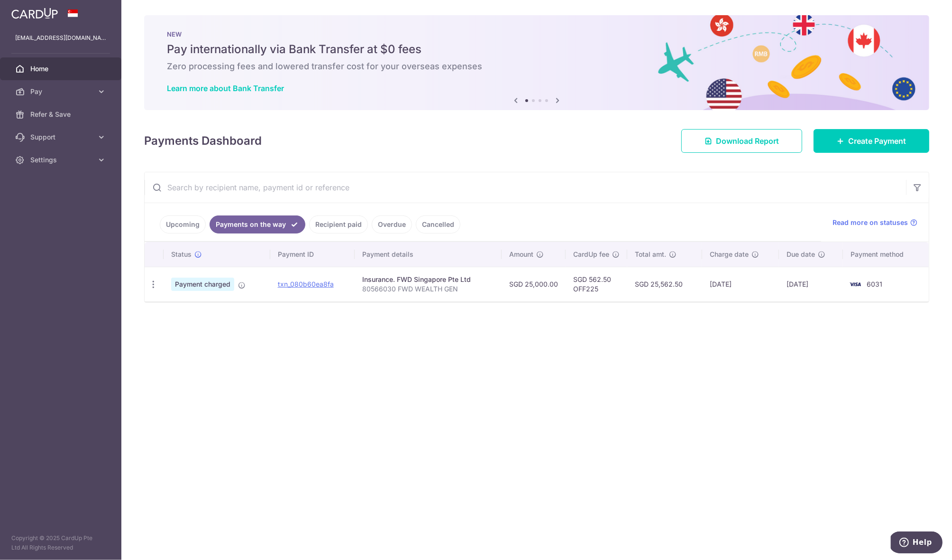
click at [310, 221] on link "Recipient paid" at bounding box center [338, 224] width 59 height 18
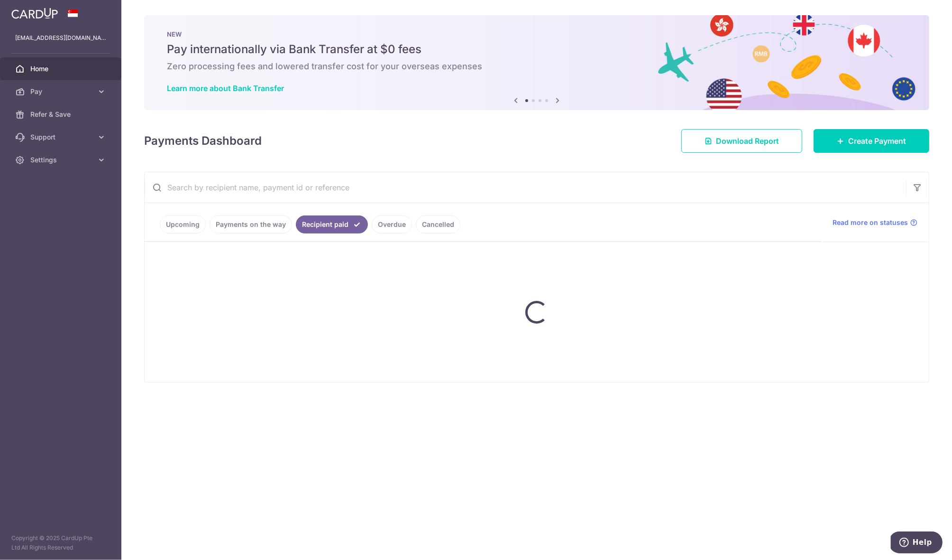
click at [392, 223] on ul "Upcoming Payments on the way Recipient paid Overdue Cancelled" at bounding box center [483, 222] width 677 height 38
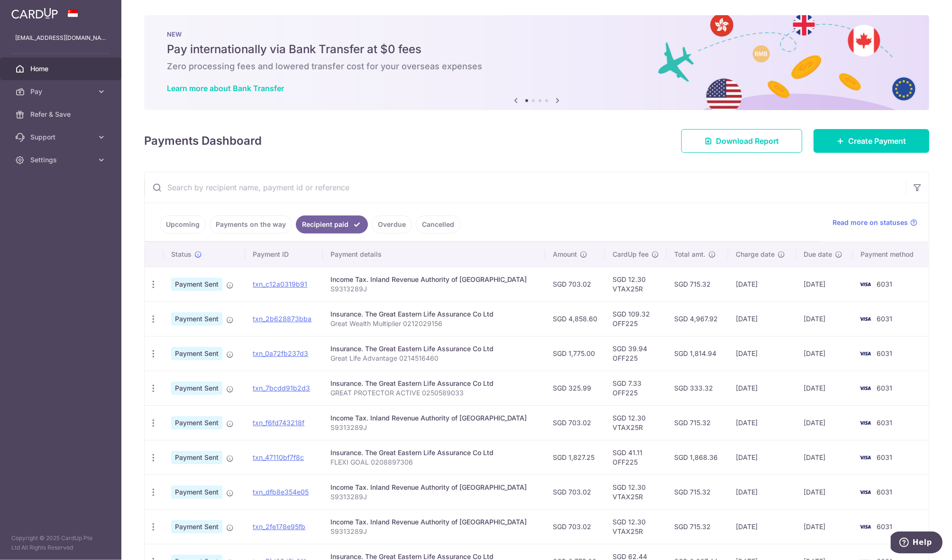
click at [387, 223] on link "Overdue" at bounding box center [392, 224] width 40 height 18
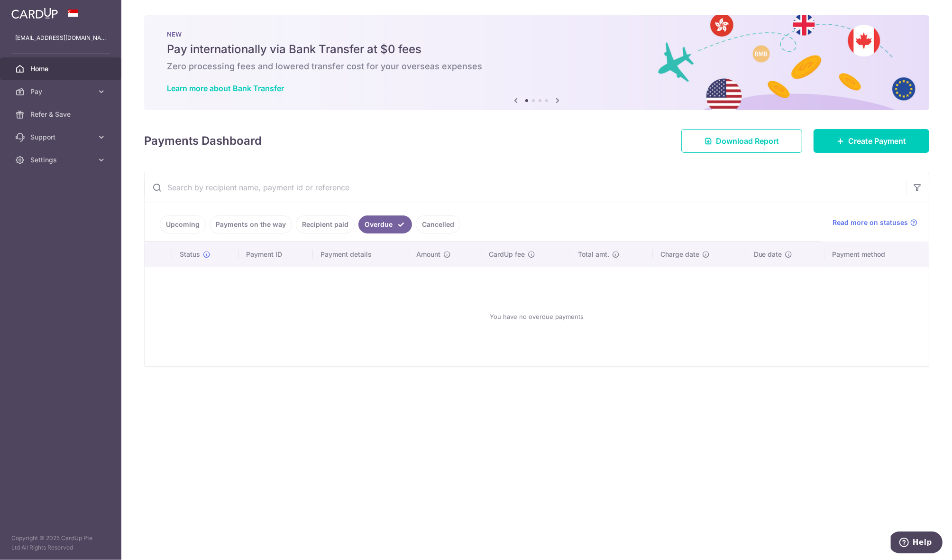
click at [412, 222] on li "Cancelled" at bounding box center [436, 224] width 48 height 18
click at [422, 222] on link "Cancelled" at bounding box center [438, 224] width 45 height 18
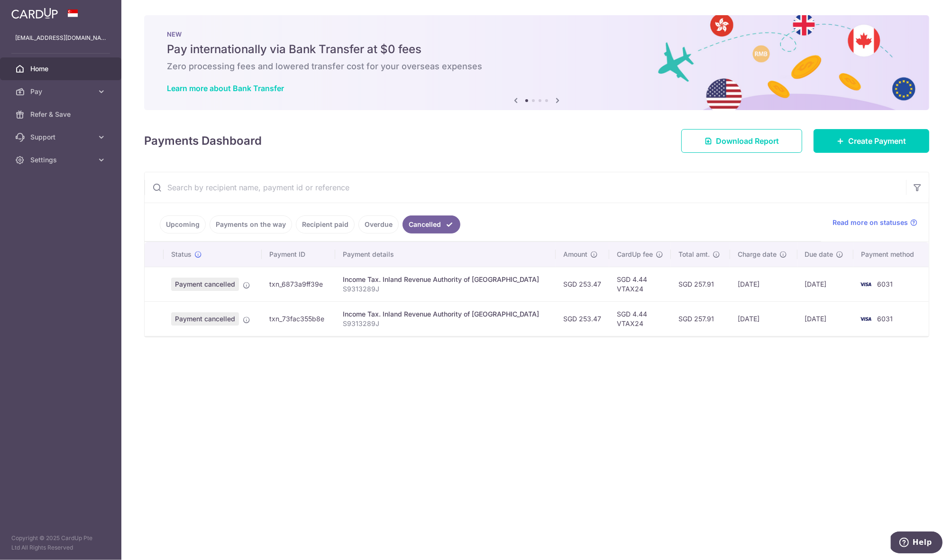
click at [185, 222] on link "Upcoming" at bounding box center [183, 224] width 46 height 18
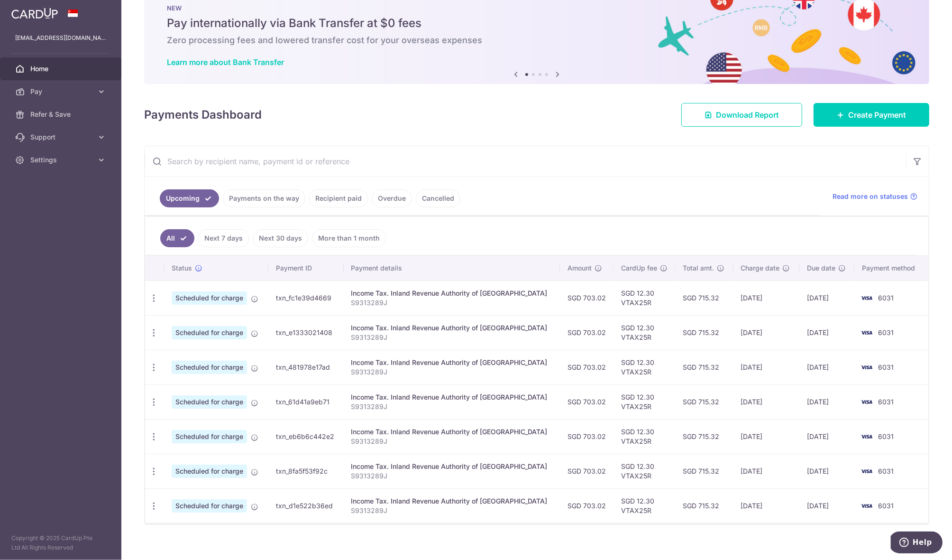
scroll to position [37, 0]
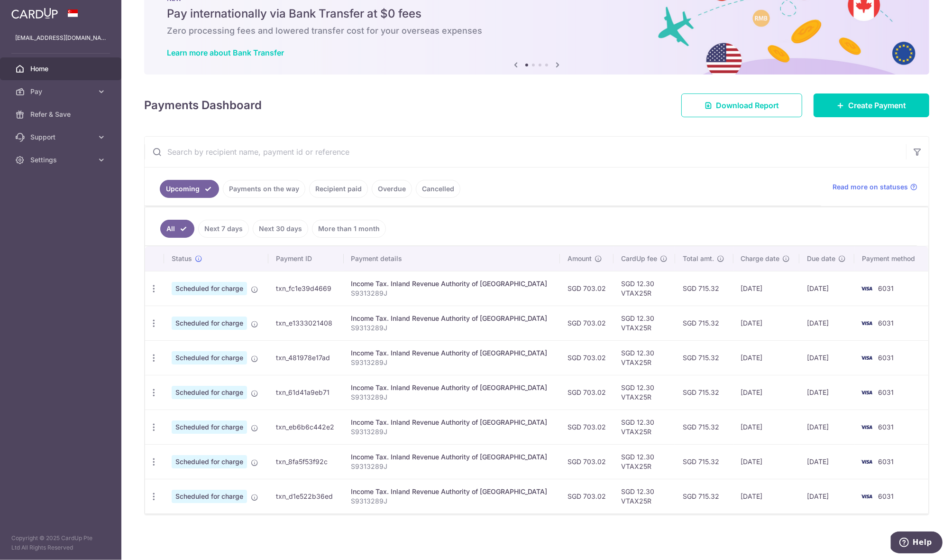
click at [227, 222] on link "Next 7 days" at bounding box center [223, 229] width 51 height 18
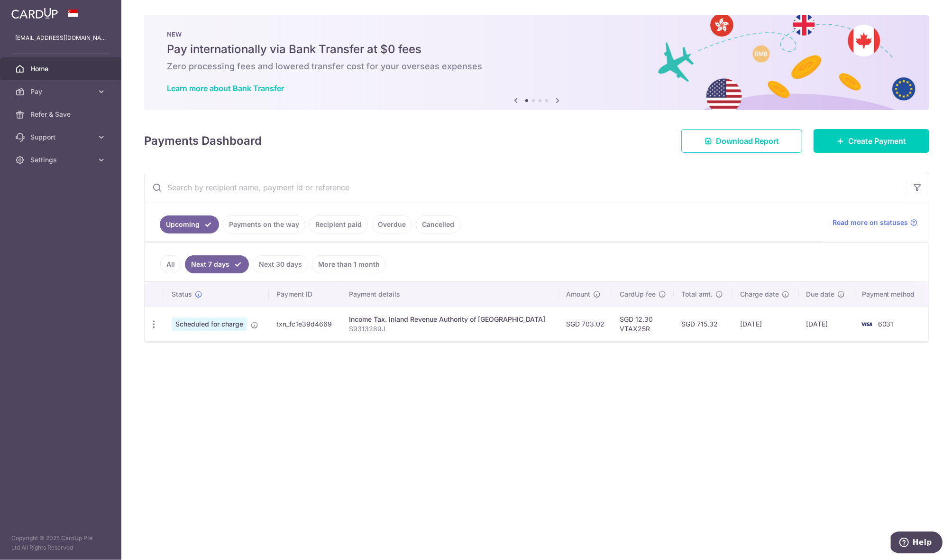
click at [181, 263] on li "Next 7 days" at bounding box center [215, 264] width 68 height 18
click at [274, 260] on link "Next 30 days" at bounding box center [280, 264] width 55 height 18
click at [359, 264] on link "More than 1 month" at bounding box center [349, 264] width 74 height 18
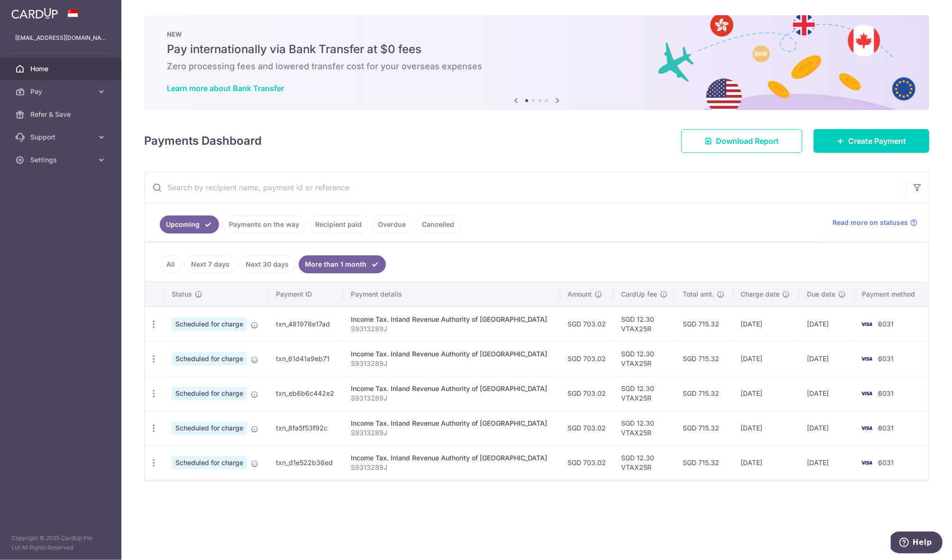
click at [171, 261] on link "All" at bounding box center [170, 264] width 21 height 18
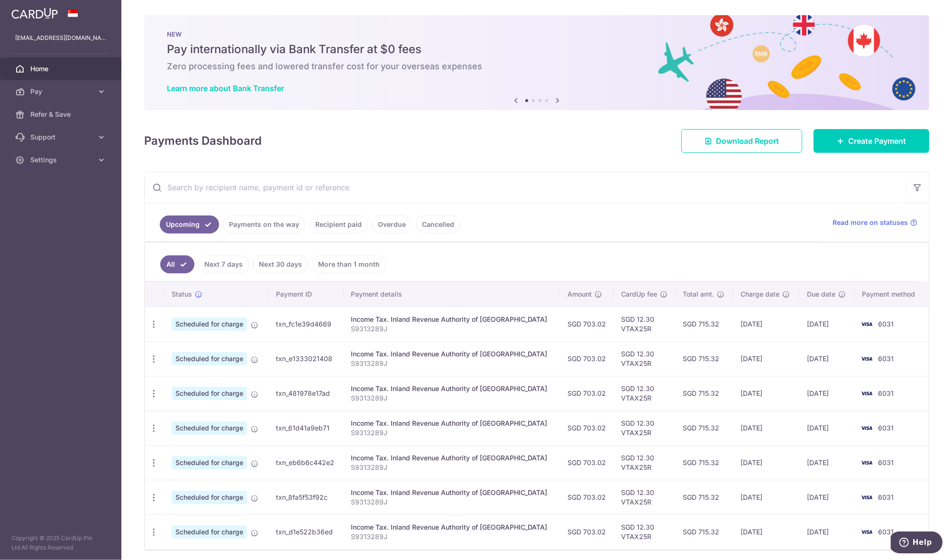
scroll to position [37, 0]
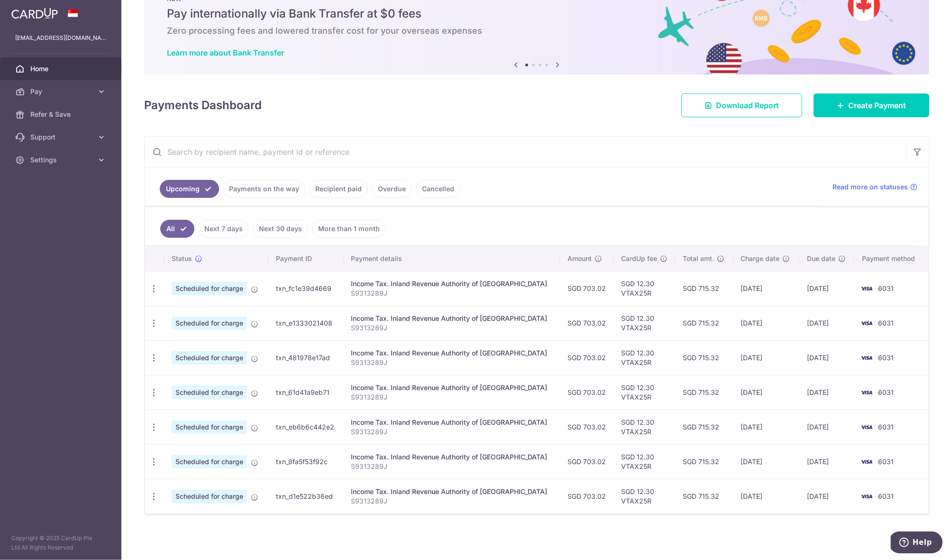
drag, startPoint x: 666, startPoint y: 502, endPoint x: 637, endPoint y: 258, distance: 245.6
click at [637, 258] on table "Status Payment ID Payment details Amount CardUp fee Total amt. Charge date Due …" at bounding box center [537, 379] width 784 height 267
click at [675, 486] on td "SGD 715.32" at bounding box center [704, 496] width 58 height 35
click at [52, 70] on span "Home" at bounding box center [61, 68] width 63 height 9
